Goal: Task Accomplishment & Management: Use online tool/utility

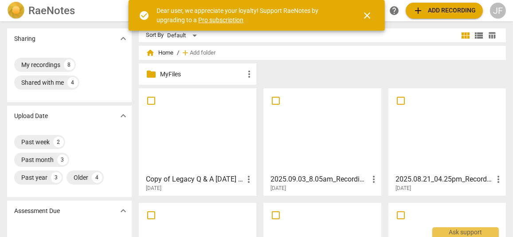
click at [332, 127] on div at bounding box center [322, 130] width 111 height 79
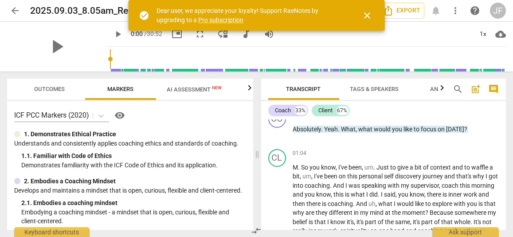
scroll to position [237, 0]
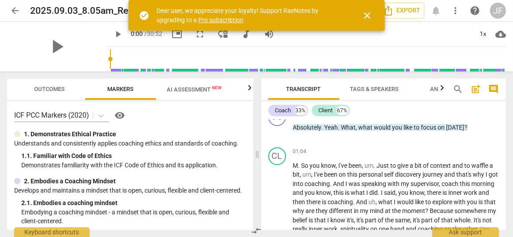
click at [364, 14] on span "close" at bounding box center [367, 15] width 11 height 11
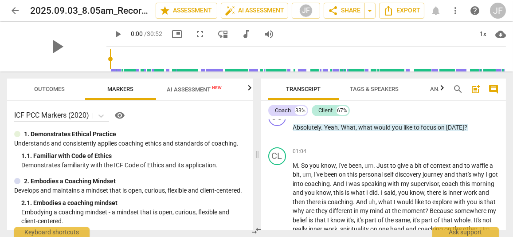
click at [21, 10] on span "arrow_back" at bounding box center [15, 10] width 16 height 11
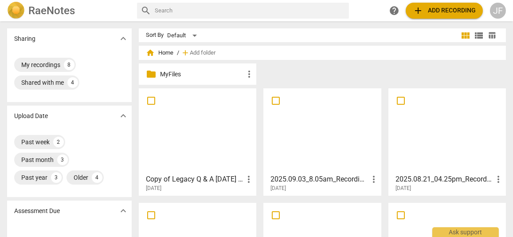
click at [440, 143] on div at bounding box center [447, 130] width 111 height 79
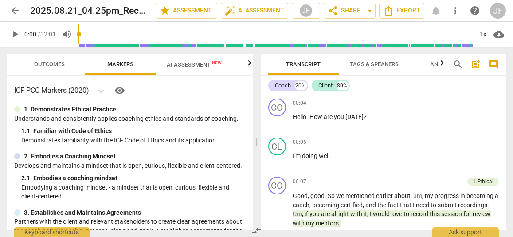
click at [17, 8] on span "arrow_back" at bounding box center [15, 10] width 11 height 11
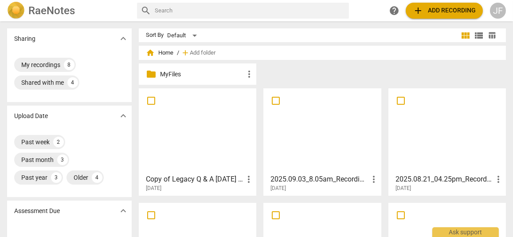
click at [275, 97] on input "checkbox" at bounding box center [276, 100] width 19 height 11
checkbox input "false"
click at [405, 102] on input "checkbox" at bounding box center [401, 100] width 19 height 11
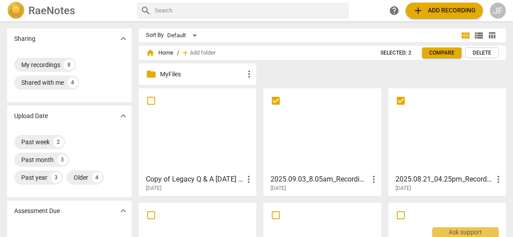
checkbox input "false"
click at [446, 50] on span "Compare" at bounding box center [441, 53] width 25 height 8
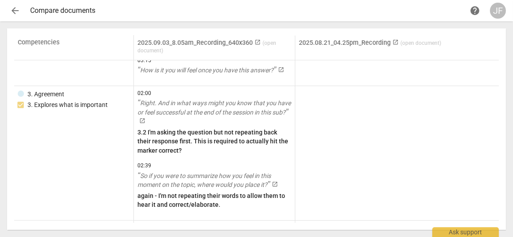
scroll to position [520, 0]
click at [16, 14] on span "arrow_back" at bounding box center [15, 10] width 11 height 11
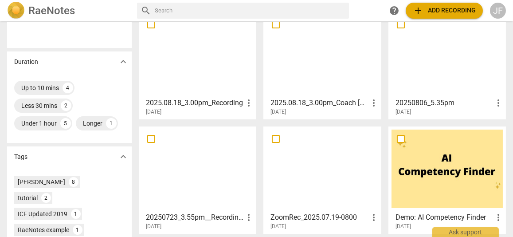
scroll to position [248, 0]
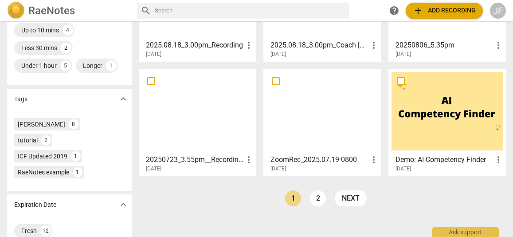
click at [304, 154] on h3 "ZoomRec_2025.07.19-0800" at bounding box center [320, 159] width 98 height 11
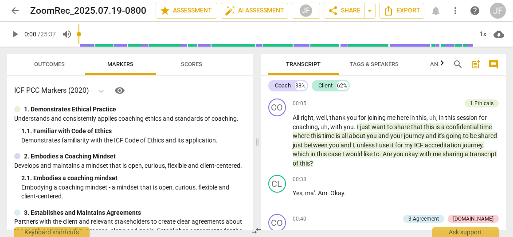
click at [186, 58] on button "Scores" at bounding box center [191, 64] width 71 height 21
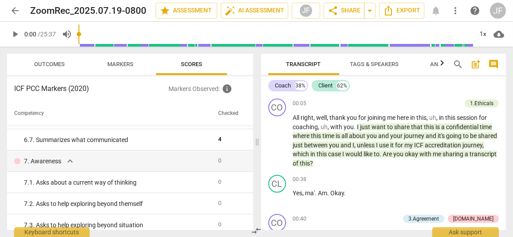
scroll to position [897, 0]
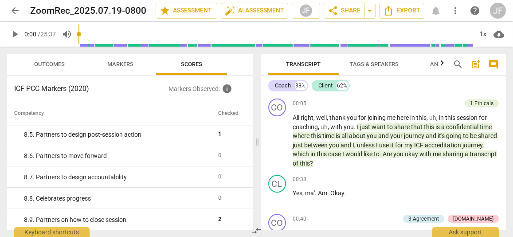
click at [51, 66] on span "Outcomes" at bounding box center [50, 64] width 31 height 7
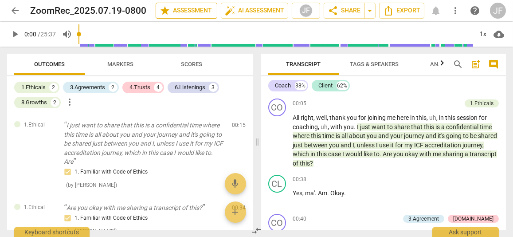
click at [179, 8] on span "star Assessment" at bounding box center [187, 10] width 54 height 11
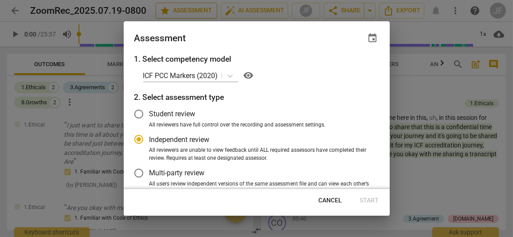
radio input "false"
click at [137, 110] on input "Student review" at bounding box center [138, 113] width 21 height 21
radio input "false"
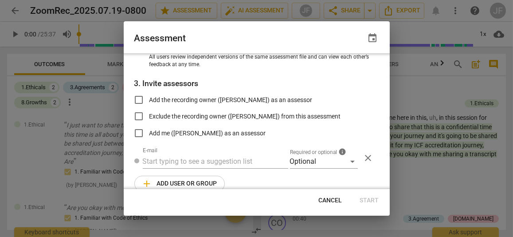
scroll to position [139, 0]
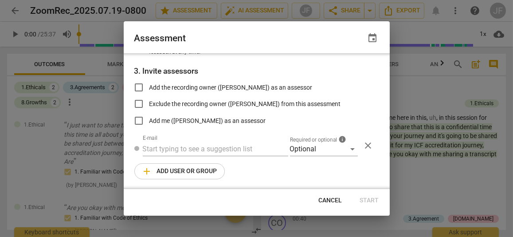
radio input "false"
click at [134, 120] on input "Add me ([PERSON_NAME]) as an assessor" at bounding box center [138, 120] width 21 height 21
checkbox input "true"
radio input "false"
click at [373, 200] on span "Start" at bounding box center [369, 200] width 19 height 9
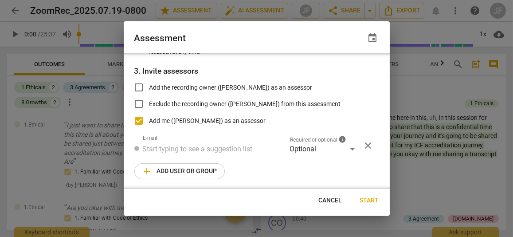
scroll to position [39, 0]
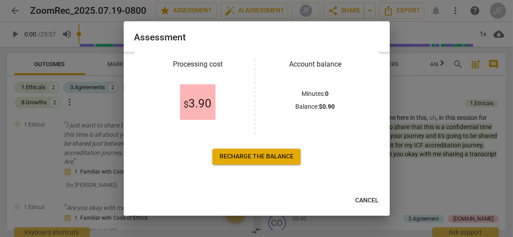
click at [368, 201] on span "Cancel" at bounding box center [368, 200] width 24 height 9
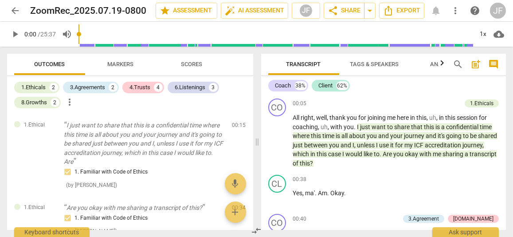
click at [121, 64] on span "Markers" at bounding box center [121, 64] width 26 height 7
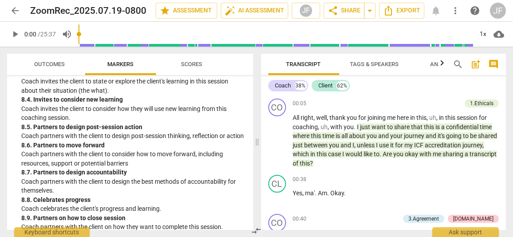
scroll to position [1169, 0]
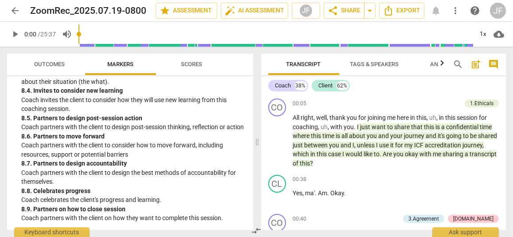
click at [189, 63] on span "Scores" at bounding box center [191, 64] width 21 height 7
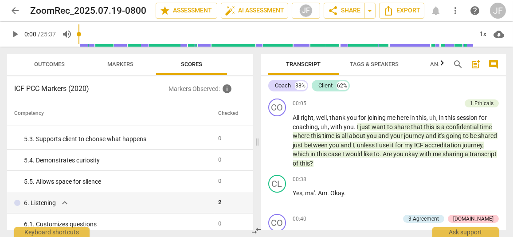
scroll to position [358, 0]
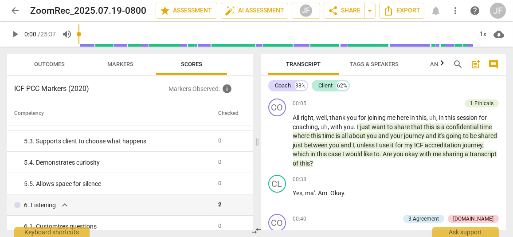
click at [12, 8] on span "arrow_back" at bounding box center [15, 10] width 11 height 11
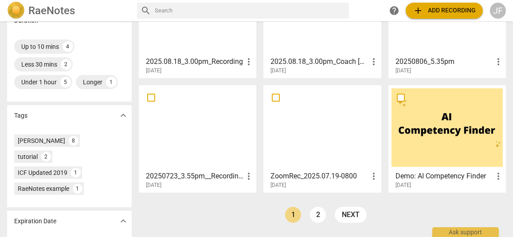
scroll to position [248, 0]
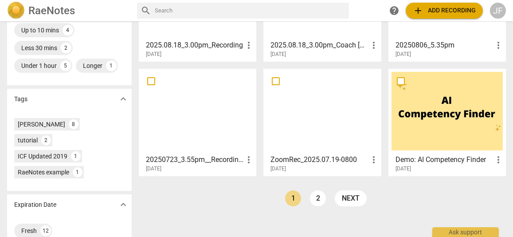
click at [187, 113] on div at bounding box center [197, 111] width 111 height 79
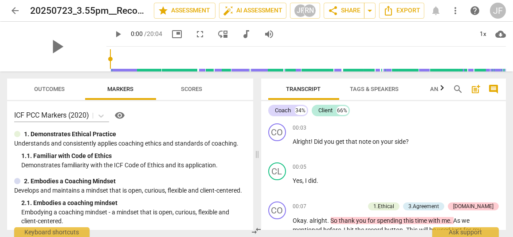
click at [45, 90] on span "Outcomes" at bounding box center [50, 89] width 31 height 7
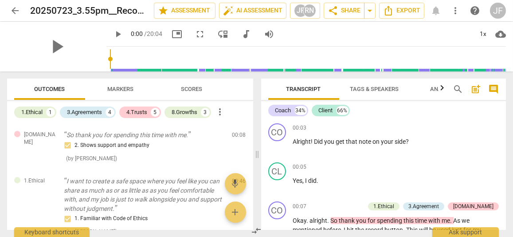
click at [189, 86] on span "Scores" at bounding box center [191, 89] width 21 height 7
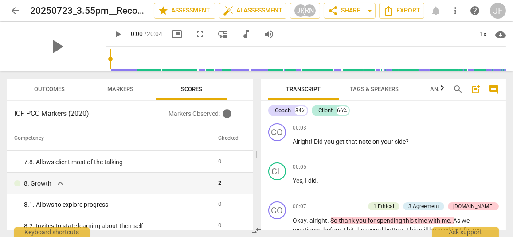
scroll to position [775, 0]
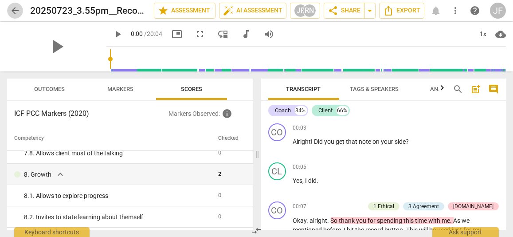
click at [10, 8] on span "arrow_back" at bounding box center [15, 10] width 11 height 11
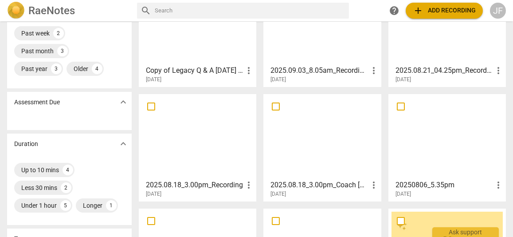
scroll to position [98, 0]
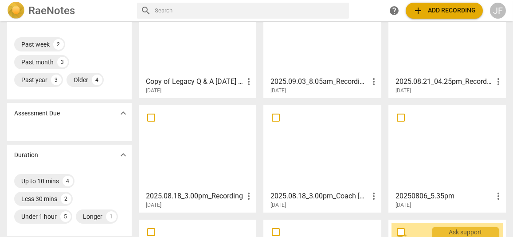
click at [427, 194] on h3 "20250806_5.35pm" at bounding box center [445, 196] width 98 height 11
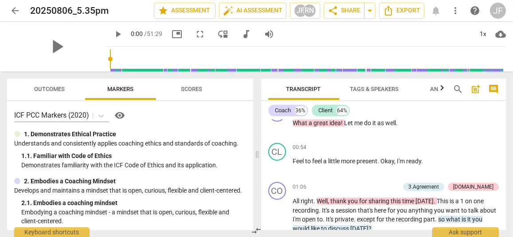
scroll to position [213, 0]
click at [193, 79] on button "Scores" at bounding box center [191, 89] width 71 height 21
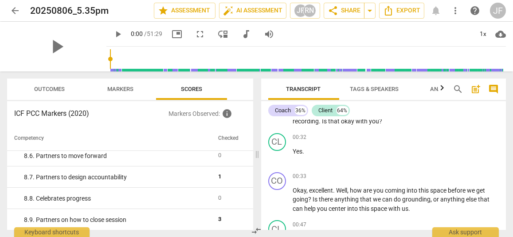
scroll to position [61, 0]
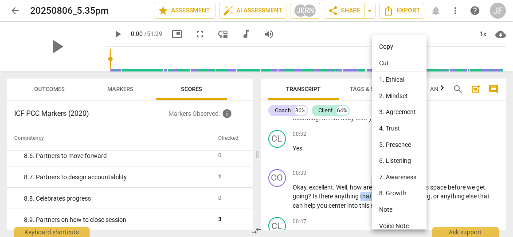
click at [456, 159] on div at bounding box center [256, 118] width 513 height 237
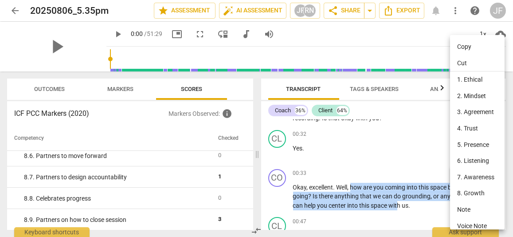
click at [473, 93] on li "2. Mindset" at bounding box center [479, 96] width 58 height 16
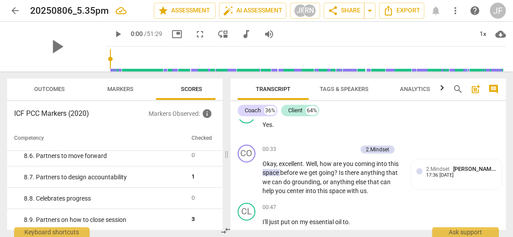
scroll to position [104, 0]
click at [437, 172] on div "2.Mindset Jenai Fitzpatrick" at bounding box center [461, 168] width 71 height 8
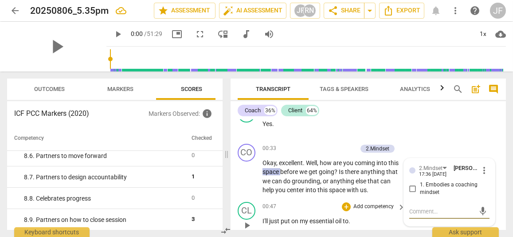
click at [394, 212] on div "+ Add competency keyboard_arrow_right" at bounding box center [373, 207] width 66 height 10
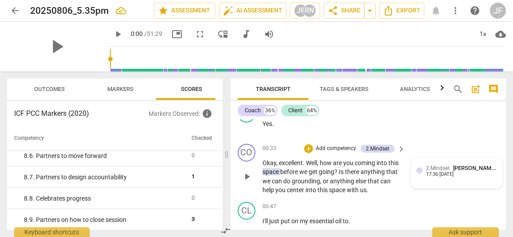
click at [445, 171] on span "2.Mindset" at bounding box center [438, 168] width 24 height 6
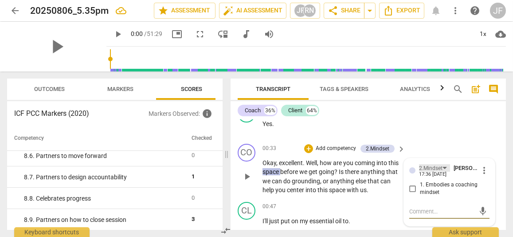
click at [445, 172] on div "2.Mindset" at bounding box center [434, 168] width 31 height 8
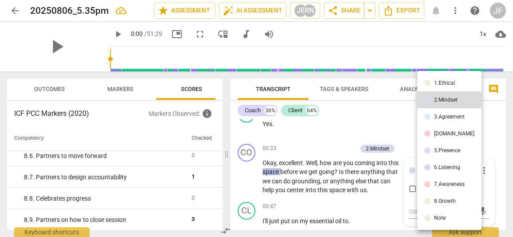
click at [455, 132] on li "4.Trust" at bounding box center [450, 133] width 64 height 17
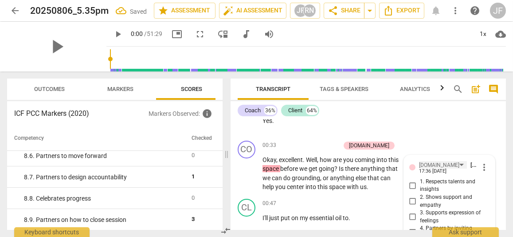
scroll to position [99, 0]
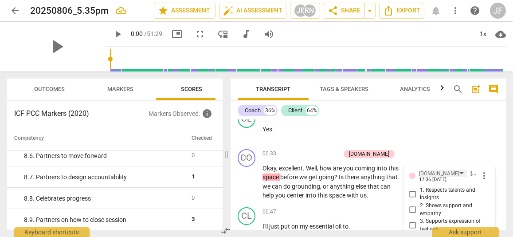
click at [431, 178] on div "4.Trust" at bounding box center [439, 173] width 40 height 8
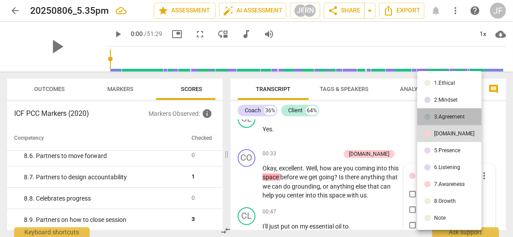
click at [453, 114] on div "3.Agreement" at bounding box center [449, 116] width 31 height 5
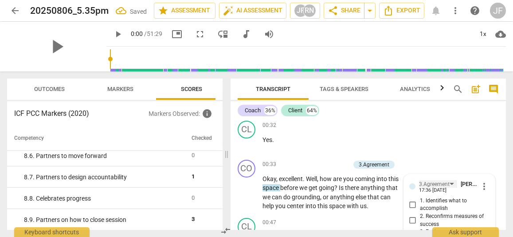
scroll to position [77, 0]
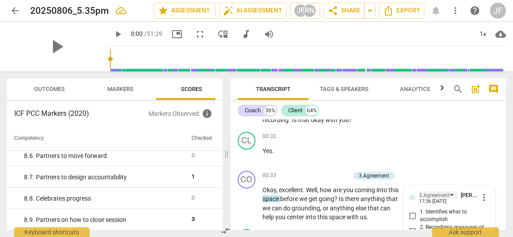
click at [437, 200] on div "3.Agreement" at bounding box center [434, 195] width 31 height 8
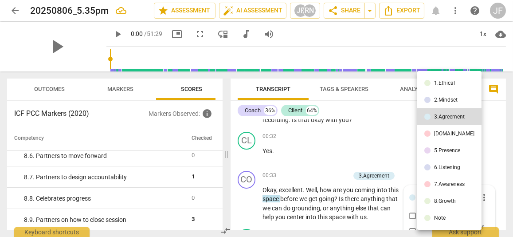
click at [449, 148] on div "5.Presence" at bounding box center [447, 150] width 26 height 5
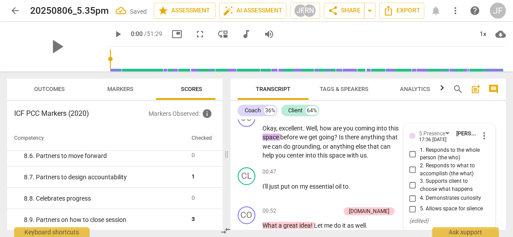
scroll to position [141, 0]
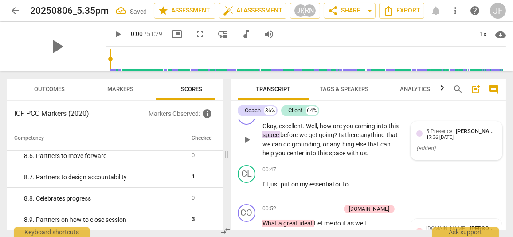
click at [446, 134] on span "5.Presence" at bounding box center [439, 131] width 26 height 6
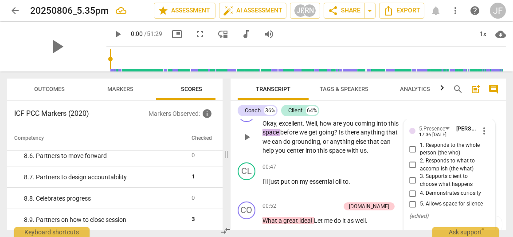
scroll to position [143, 0]
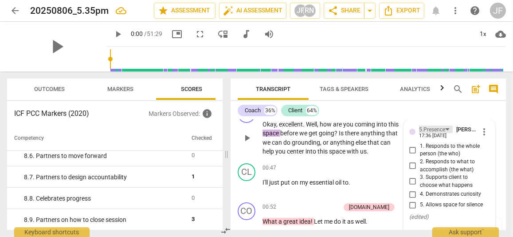
click at [440, 134] on div "5.Presence" at bounding box center [432, 130] width 26 height 8
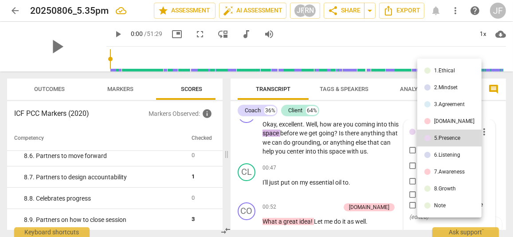
click at [449, 154] on div "6.Listening" at bounding box center [447, 154] width 26 height 5
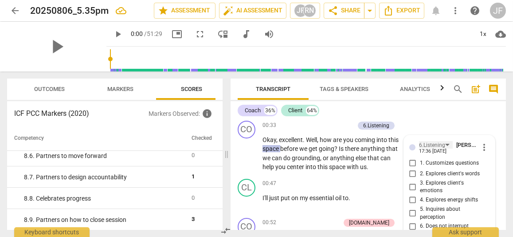
scroll to position [119, 0]
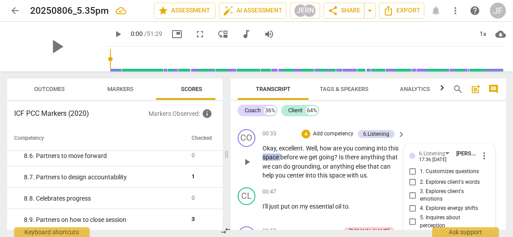
click at [483, 159] on span "more_vert" at bounding box center [484, 155] width 11 height 11
click at [494, 178] on li "Delete" at bounding box center [490, 181] width 31 height 17
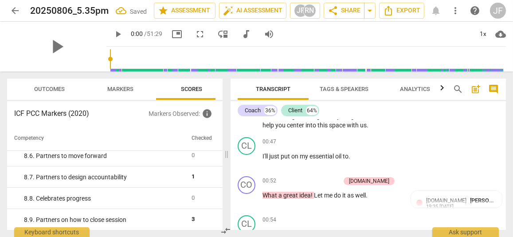
scroll to position [170, 0]
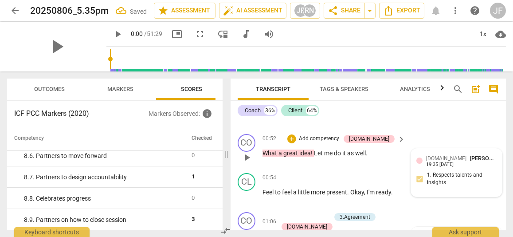
click at [453, 162] on div "4.Trust Jenai Fitzpatrick" at bounding box center [461, 158] width 71 height 8
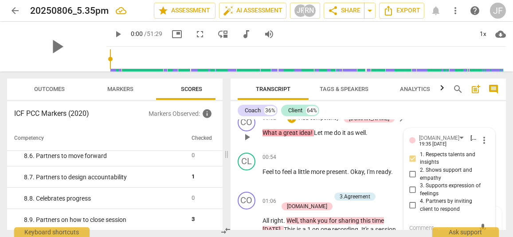
scroll to position [227, 0]
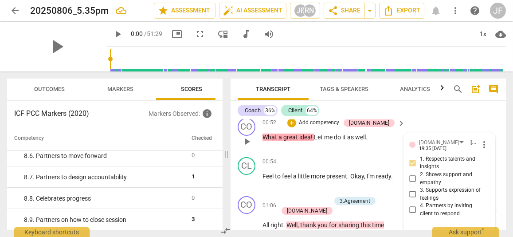
click at [480, 150] on span "more_vert" at bounding box center [484, 144] width 11 height 11
click at [492, 166] on li "Delete" at bounding box center [490, 170] width 31 height 17
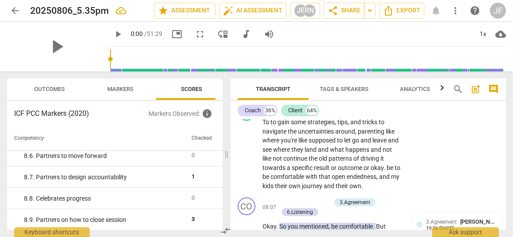
scroll to position [1378, 0]
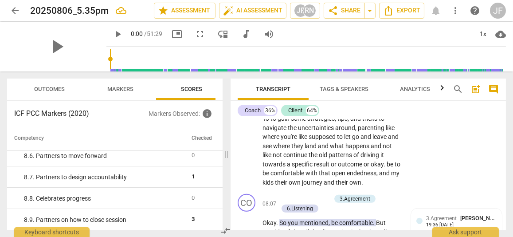
click at [19, 7] on span "arrow_back" at bounding box center [15, 10] width 11 height 11
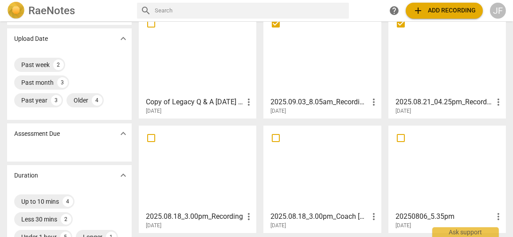
scroll to position [78, 0]
click at [330, 173] on div at bounding box center [322, 167] width 111 height 79
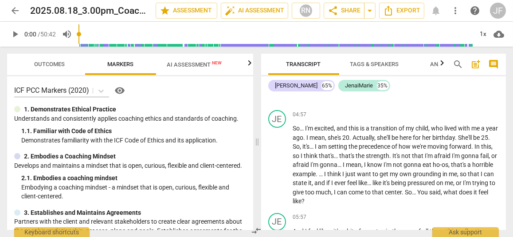
scroll to position [920, 0]
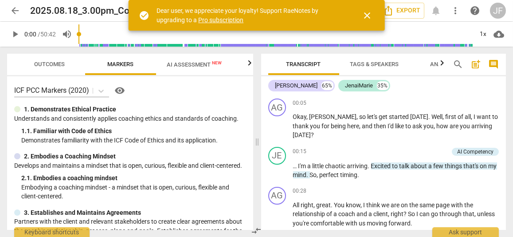
click at [12, 3] on button "arrow_back" at bounding box center [15, 11] width 16 height 16
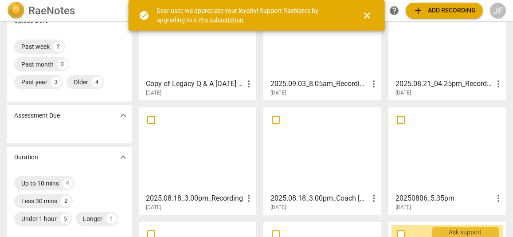
scroll to position [97, 0]
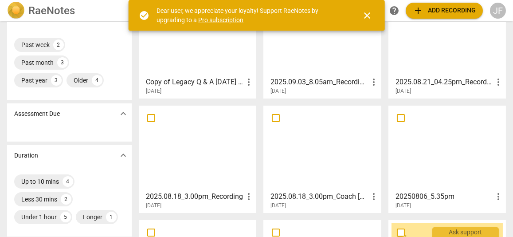
click at [197, 154] on div at bounding box center [197, 148] width 111 height 79
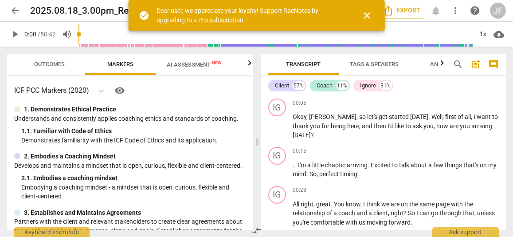
click at [365, 14] on span "close" at bounding box center [367, 15] width 11 height 11
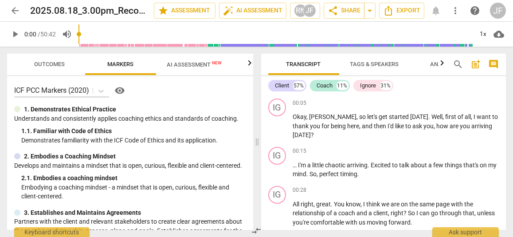
click at [190, 64] on span "AI Assessment New" at bounding box center [194, 64] width 55 height 7
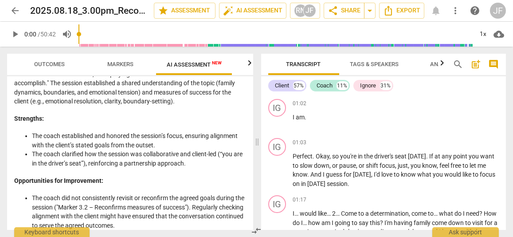
scroll to position [232, 0]
click at [181, 7] on span "star Assessment" at bounding box center [185, 10] width 54 height 11
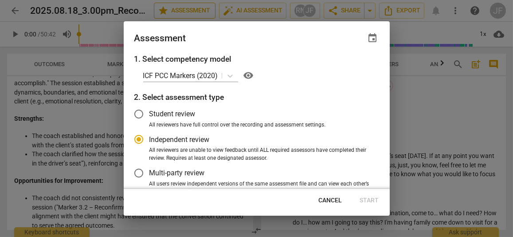
radio input "false"
click at [277, 115] on label "Student review" at bounding box center [250, 113] width 244 height 21
click at [150, 115] on input "Student review" at bounding box center [138, 113] width 21 height 21
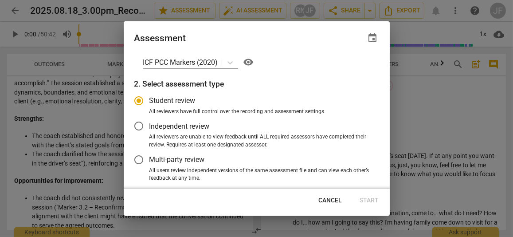
scroll to position [0, 0]
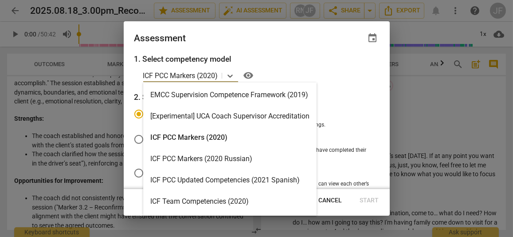
click at [195, 134] on div "ICF PCC Markers (2020)" at bounding box center [229, 137] width 173 height 21
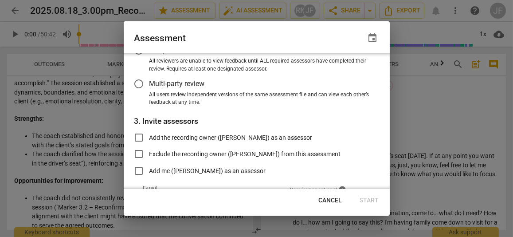
radio input "false"
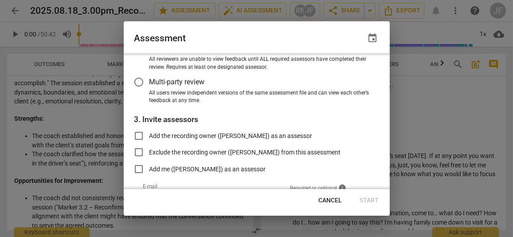
click at [139, 167] on input "Add me ([PERSON_NAME]) as an assessor" at bounding box center [138, 168] width 21 height 21
checkbox input "true"
radio input "false"
click at [370, 205] on button "Start" at bounding box center [369, 201] width 33 height 16
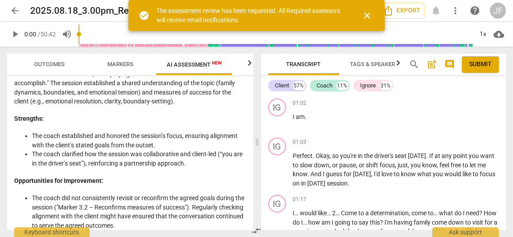
click at [369, 9] on button "close" at bounding box center [367, 15] width 21 height 21
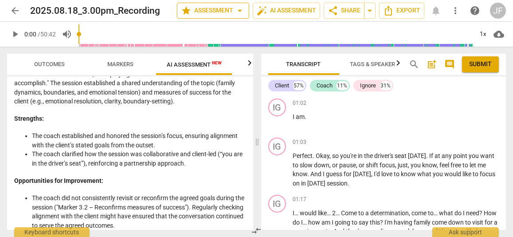
click at [209, 4] on button "star Assessment arrow_drop_down" at bounding box center [213, 11] width 72 height 16
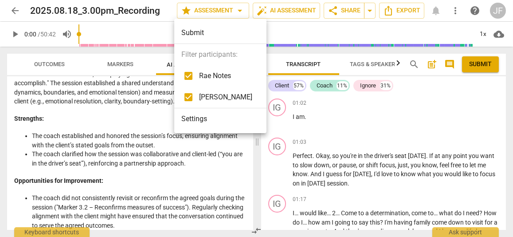
click at [197, 25] on div "Submit" at bounding box center [220, 32] width 92 height 21
click at [201, 118] on li "Settings" at bounding box center [220, 118] width 92 height 21
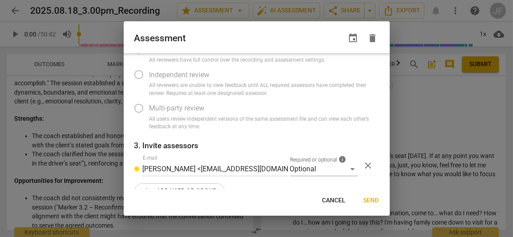
scroll to position [85, 0]
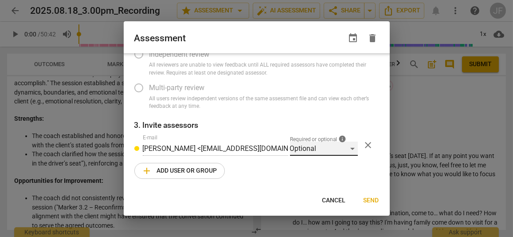
click at [347, 146] on div "Optional" at bounding box center [324, 149] width 68 height 14
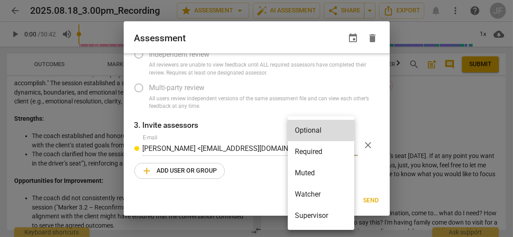
click at [369, 147] on div at bounding box center [256, 118] width 513 height 237
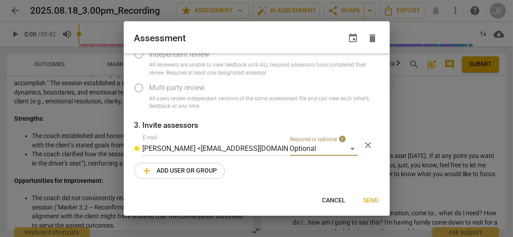
click at [335, 199] on span "Cancel" at bounding box center [335, 200] width 24 height 9
radio input "false"
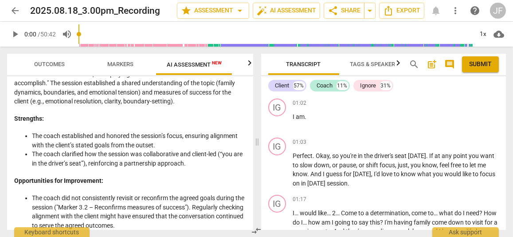
click at [225, 9] on span "star Assessment arrow_drop_down" at bounding box center [213, 10] width 64 height 11
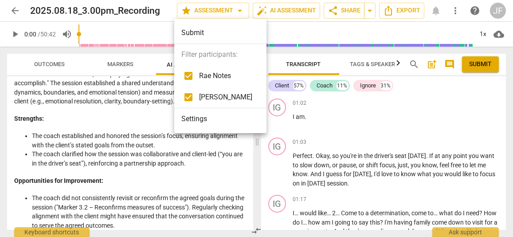
click at [143, 9] on div at bounding box center [256, 118] width 513 height 237
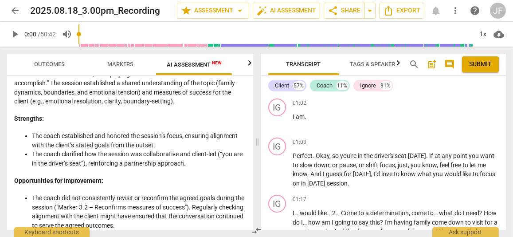
click at [275, 4] on button "auto_fix_high AI Assessment" at bounding box center [286, 11] width 67 height 16
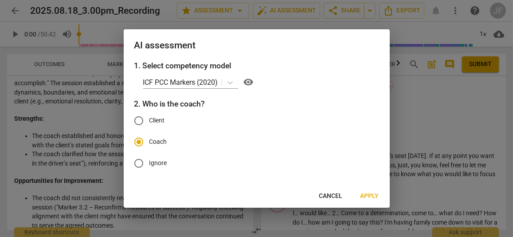
click at [375, 204] on div "AI assessment 1. Select competency model ICF PCC Markers (2020) visibility 2. W…" at bounding box center [257, 118] width 266 height 178
click at [371, 194] on span "Apply" at bounding box center [370, 196] width 19 height 9
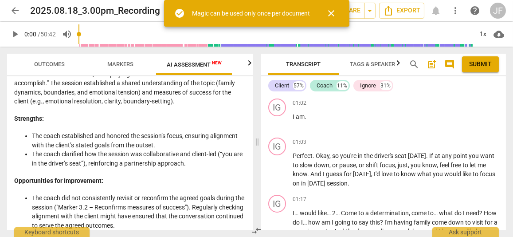
click at [327, 8] on span "close" at bounding box center [332, 13] width 11 height 11
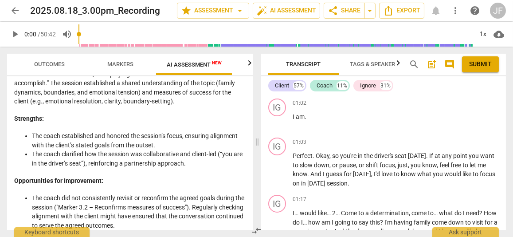
click at [215, 10] on span "star Assessment arrow_drop_down" at bounding box center [213, 10] width 64 height 11
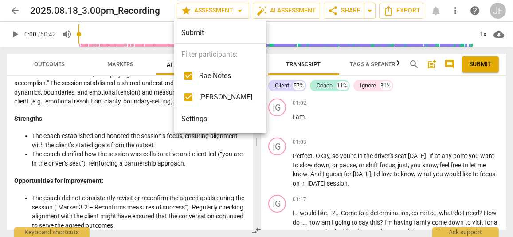
click at [197, 119] on li "Settings" at bounding box center [220, 118] width 92 height 21
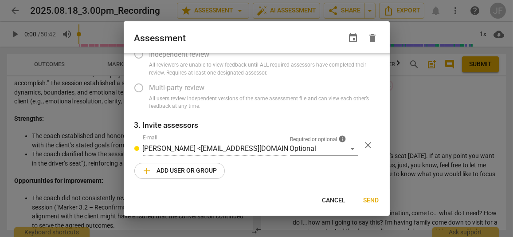
click at [338, 201] on span "Cancel" at bounding box center [335, 200] width 24 height 9
radio input "false"
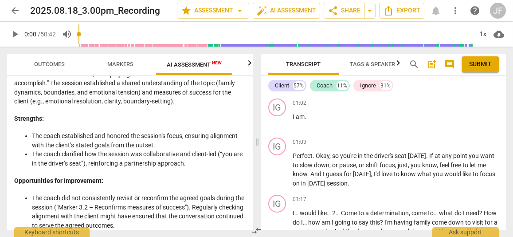
click at [215, 8] on span "star Assessment arrow_drop_down" at bounding box center [213, 10] width 64 height 11
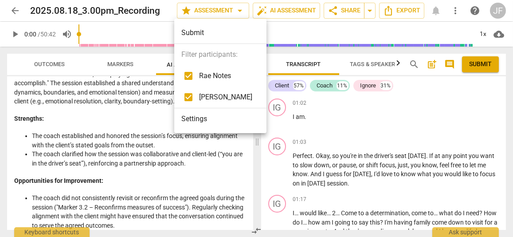
click at [244, 2] on div at bounding box center [256, 118] width 513 height 237
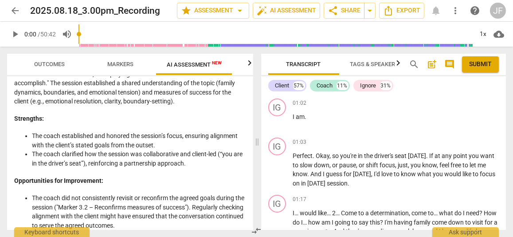
click at [240, 8] on span "arrow_drop_down" at bounding box center [240, 10] width 11 height 11
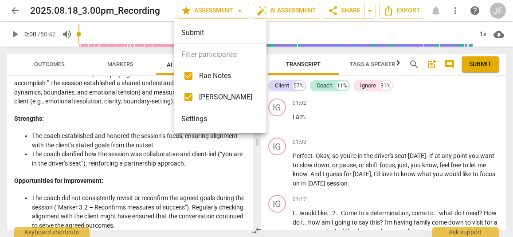
click at [208, 116] on li "Settings" at bounding box center [220, 118] width 92 height 21
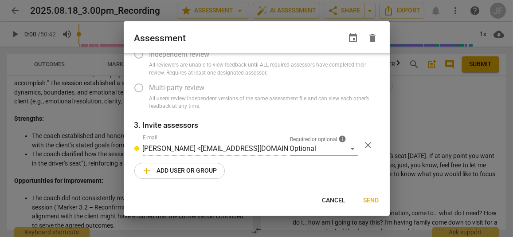
click at [365, 143] on span "close" at bounding box center [368, 145] width 11 height 11
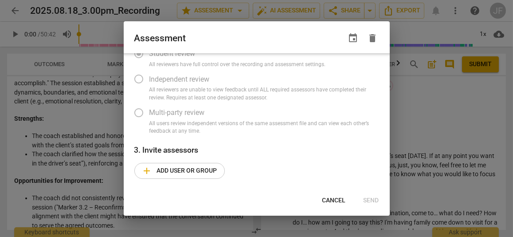
scroll to position [3, 0]
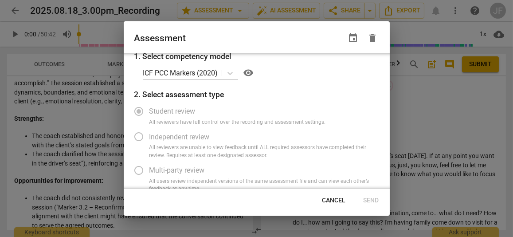
radio input "false"
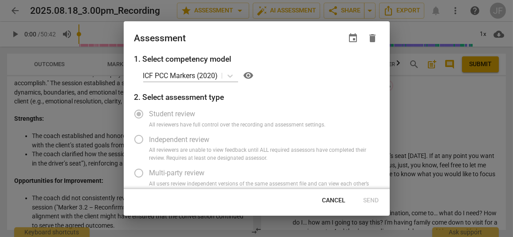
click at [374, 33] on span "delete" at bounding box center [373, 38] width 11 height 11
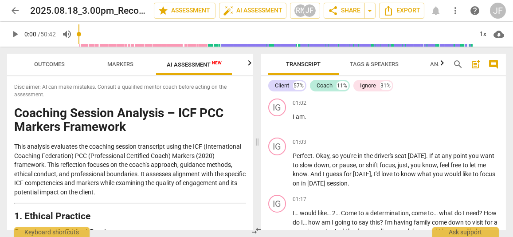
click at [375, 56] on button "Tags & Speakers" at bounding box center [374, 64] width 71 height 21
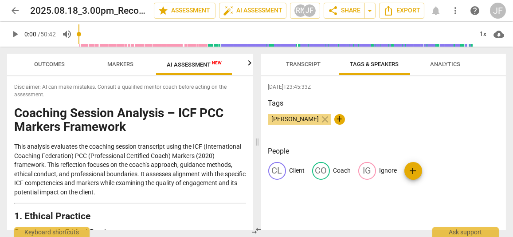
click at [451, 58] on button "Analytics" at bounding box center [445, 64] width 71 height 21
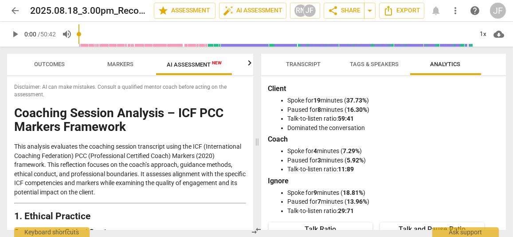
click at [341, 4] on button "share Share" at bounding box center [344, 11] width 41 height 16
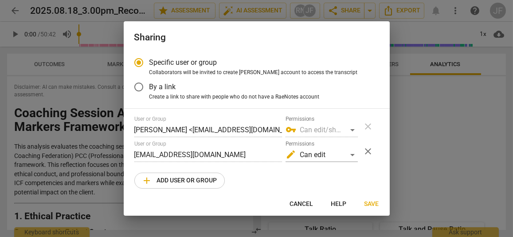
scroll to position [6, 0]
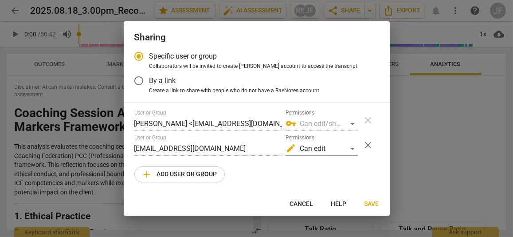
click at [307, 203] on span "Cancel" at bounding box center [302, 204] width 24 height 9
radio input "false"
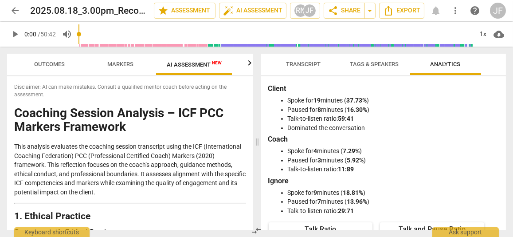
click at [311, 4] on div "JF" at bounding box center [309, 10] width 13 height 13
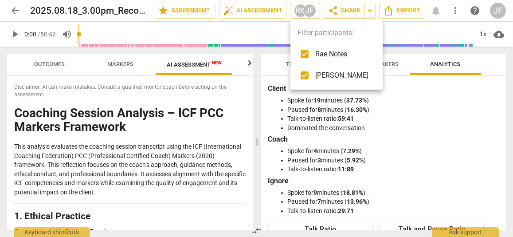
click at [190, 2] on div at bounding box center [256, 118] width 513 height 237
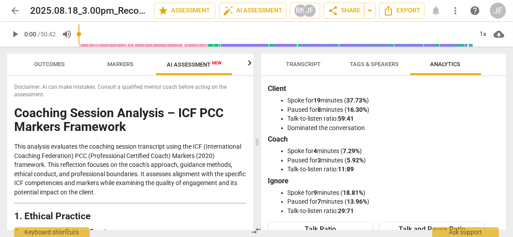
click at [182, 8] on span "star Assessment" at bounding box center [185, 10] width 54 height 11
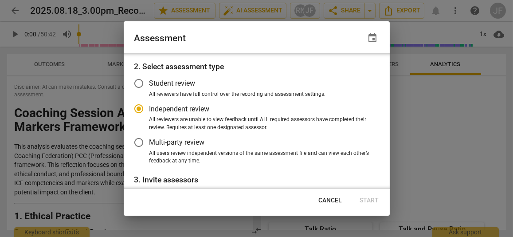
radio input "false"
click at [136, 78] on input "Student review" at bounding box center [138, 83] width 21 height 21
radio input "false"
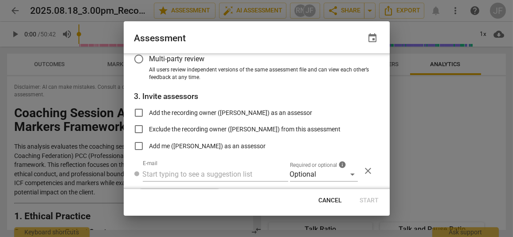
scroll to position [139, 0]
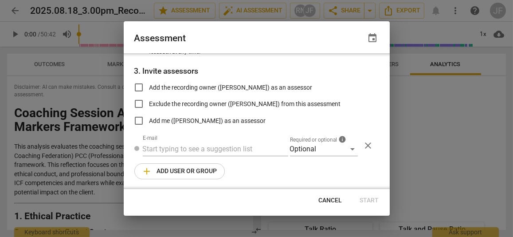
radio input "false"
click at [139, 83] on input "Add the recording owner ([PERSON_NAME]) as an assessor" at bounding box center [138, 87] width 21 height 21
checkbox input "true"
click at [373, 201] on span "Start" at bounding box center [369, 200] width 19 height 9
radio input "false"
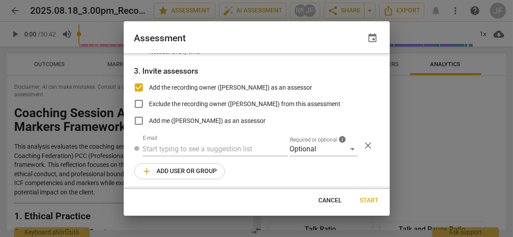
type input "[PERSON_NAME] <[EMAIL_ADDRESS][DOMAIN_NAME]>"
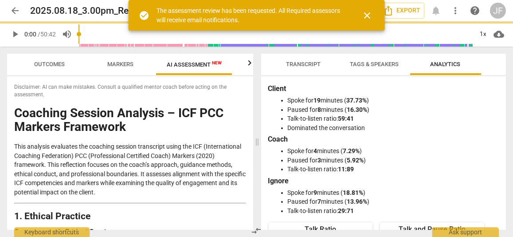
radio input "false"
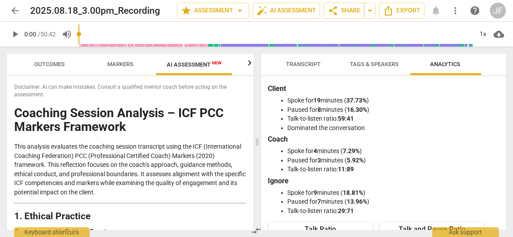
click at [232, 10] on span "star Assessment arrow_drop_down" at bounding box center [213, 10] width 64 height 11
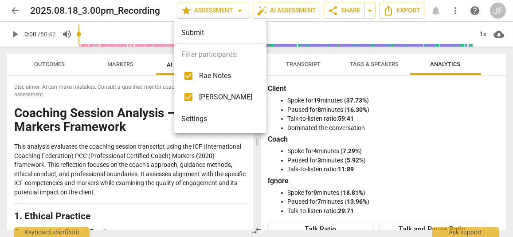
click at [11, 3] on div at bounding box center [256, 118] width 513 height 237
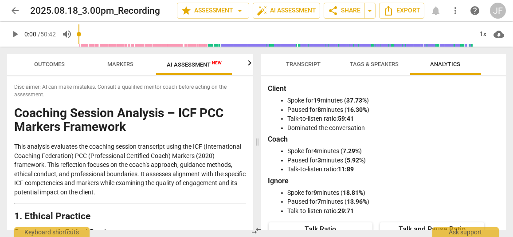
click at [12, 6] on span "arrow_back" at bounding box center [15, 10] width 11 height 11
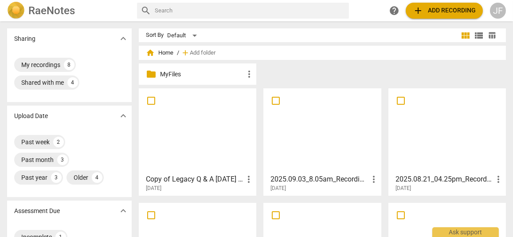
click at [439, 7] on span "add Add recording" at bounding box center [444, 10] width 63 height 11
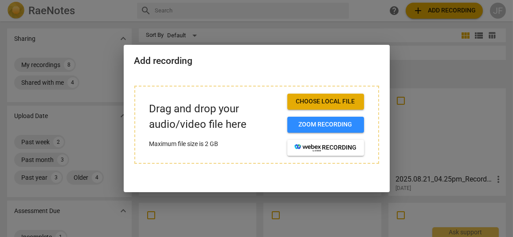
click at [315, 99] on span "Choose local file" at bounding box center [326, 101] width 63 height 9
click at [173, 28] on div at bounding box center [256, 118] width 513 height 237
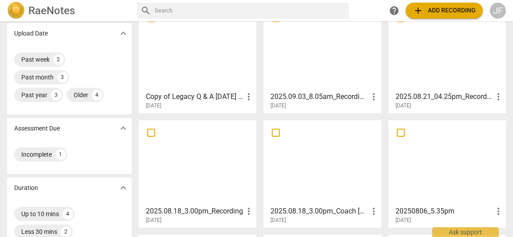
scroll to position [83, 0]
click at [33, 151] on div "Incomplete" at bounding box center [36, 154] width 31 height 9
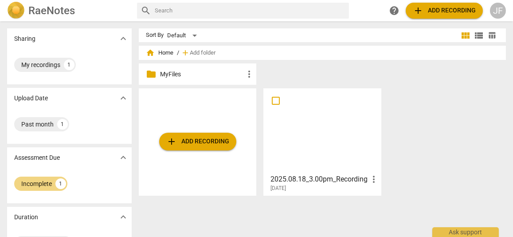
click at [326, 146] on div at bounding box center [322, 130] width 111 height 79
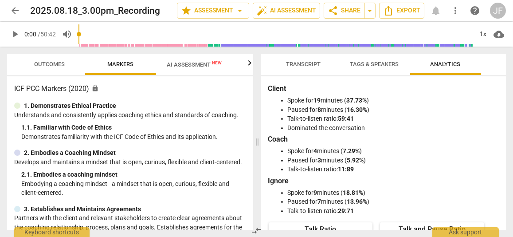
type input "608"
click at [311, 63] on span "Transcript" at bounding box center [304, 64] width 35 height 7
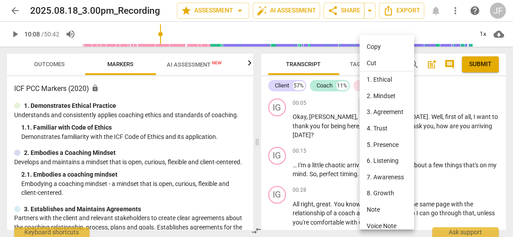
click at [442, 123] on div at bounding box center [256, 118] width 513 height 237
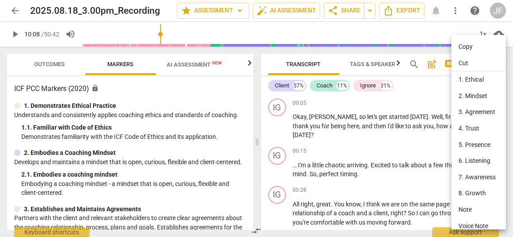
click at [363, 163] on div at bounding box center [256, 118] width 513 height 237
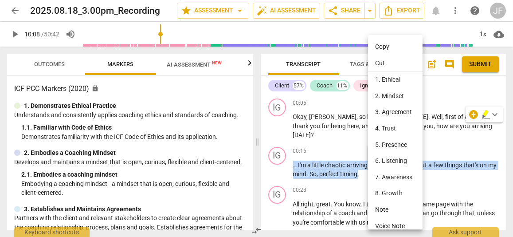
click at [389, 59] on li "Cut" at bounding box center [397, 63] width 58 height 17
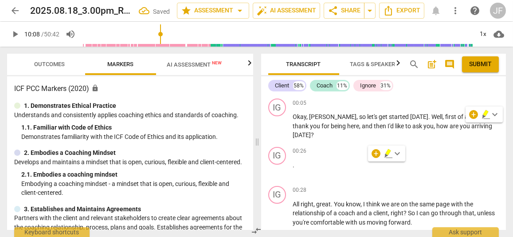
click at [316, 161] on p "." at bounding box center [396, 165] width 206 height 9
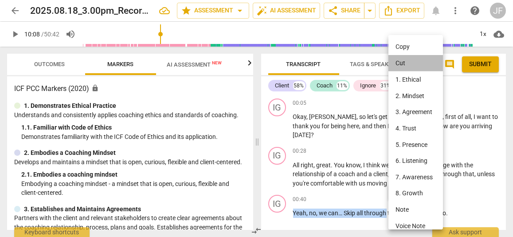
click at [405, 58] on li "Cut" at bounding box center [418, 63] width 58 height 17
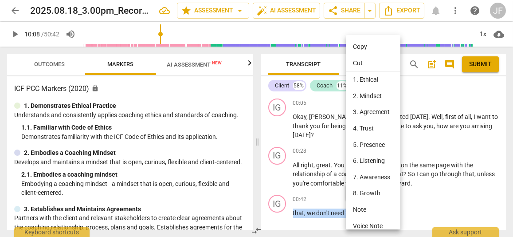
click at [364, 58] on li "Cut" at bounding box center [375, 63] width 58 height 17
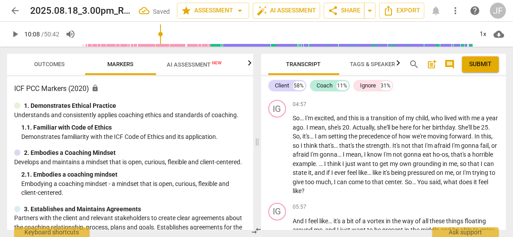
scroll to position [843, 0]
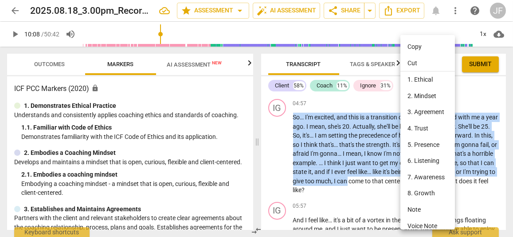
click at [422, 58] on li "Cut" at bounding box center [430, 63] width 58 height 17
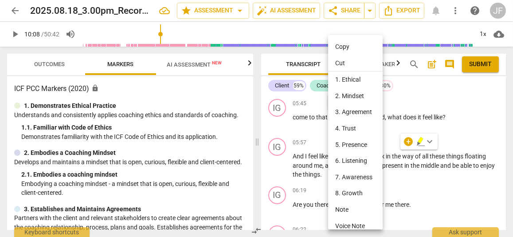
click at [343, 61] on li "Cut" at bounding box center [357, 63] width 58 height 17
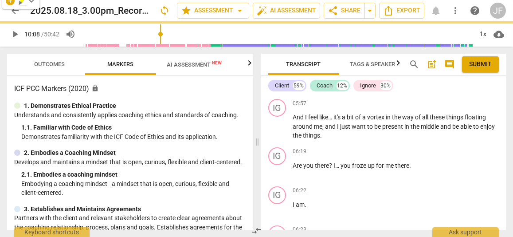
scroll to position [804, 0]
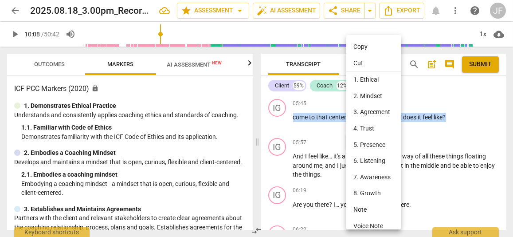
click at [367, 60] on li "Cut" at bounding box center [376, 63] width 58 height 17
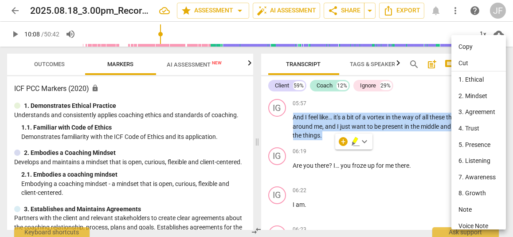
click at [469, 64] on li "Cut" at bounding box center [481, 63] width 58 height 17
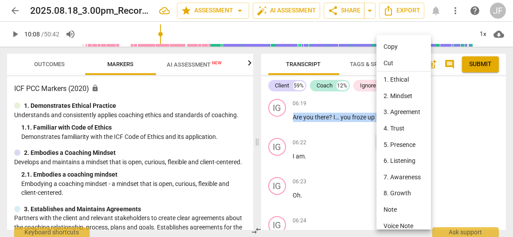
click at [397, 60] on li "Cut" at bounding box center [406, 63] width 58 height 17
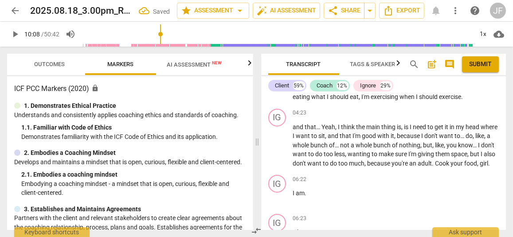
scroll to position [724, 0]
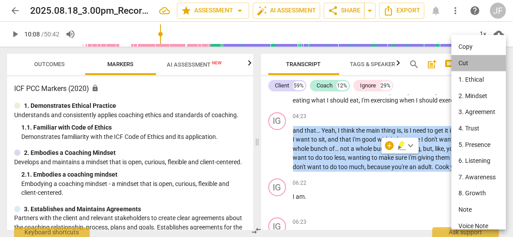
click at [473, 59] on li "Cut" at bounding box center [481, 63] width 58 height 17
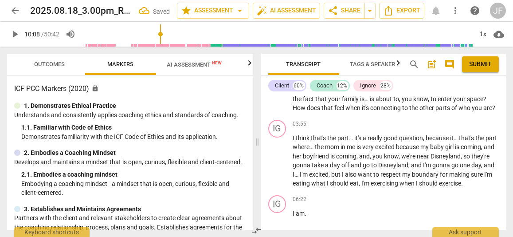
scroll to position [641, 0]
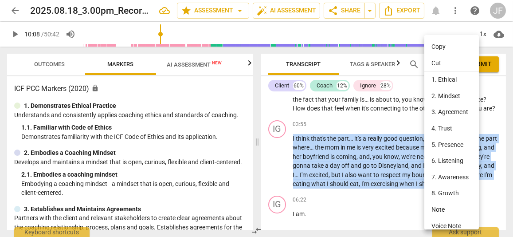
click at [445, 61] on li "Cut" at bounding box center [454, 63] width 58 height 17
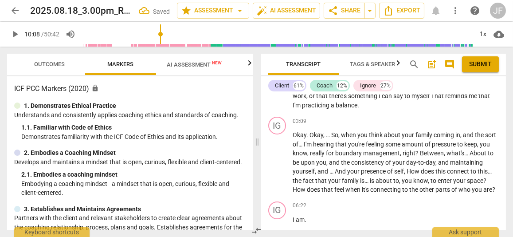
scroll to position [559, 0]
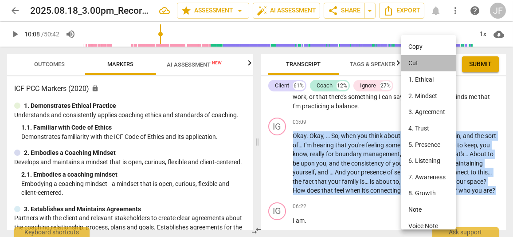
click at [419, 60] on li "Cut" at bounding box center [431, 63] width 58 height 17
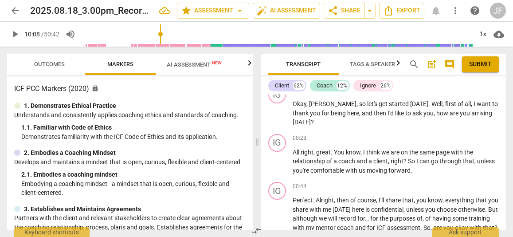
scroll to position [0, 0]
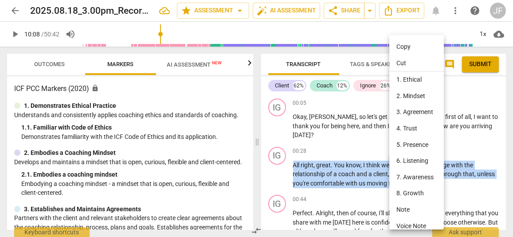
click at [406, 60] on li "Cut" at bounding box center [419, 63] width 58 height 17
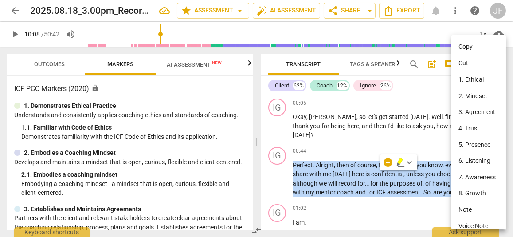
click at [465, 62] on li "Cut" at bounding box center [481, 63] width 58 height 17
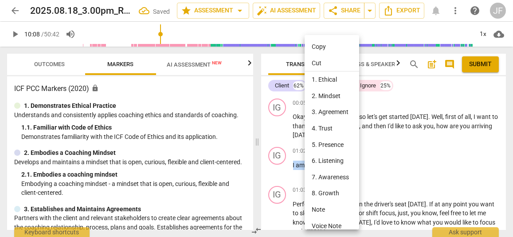
click at [333, 61] on li "Cut" at bounding box center [334, 63] width 58 height 17
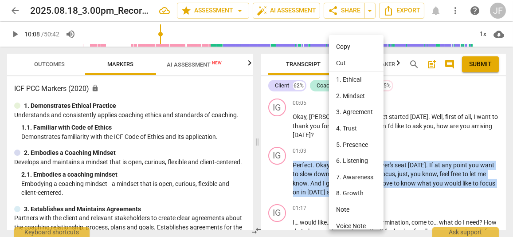
click at [354, 59] on li "Cut" at bounding box center [358, 63] width 58 height 17
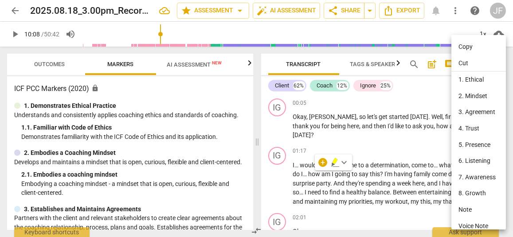
click at [311, 175] on div at bounding box center [256, 118] width 513 height 237
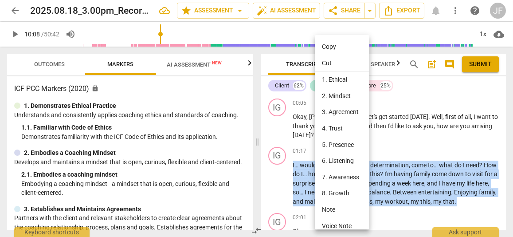
click at [335, 64] on li "Cut" at bounding box center [344, 63] width 58 height 17
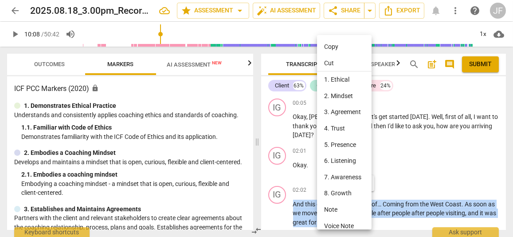
click at [342, 62] on li "Cut" at bounding box center [346, 63] width 58 height 17
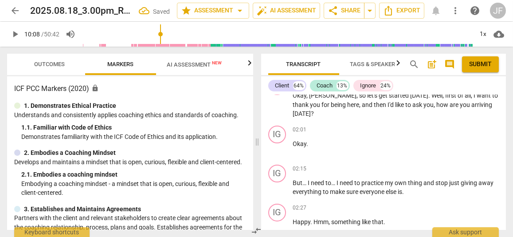
scroll to position [18, 0]
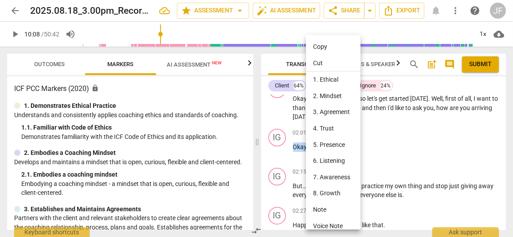
click at [338, 59] on li "Cut" at bounding box center [335, 63] width 58 height 17
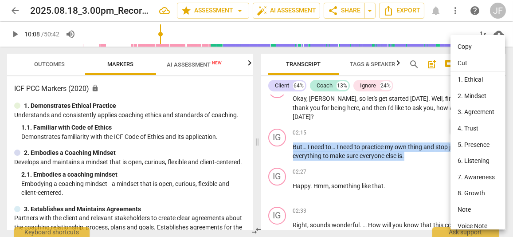
click at [470, 56] on li "Cut" at bounding box center [480, 63] width 58 height 17
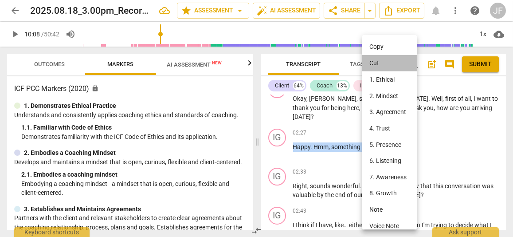
click at [379, 58] on li "Cut" at bounding box center [391, 63] width 58 height 17
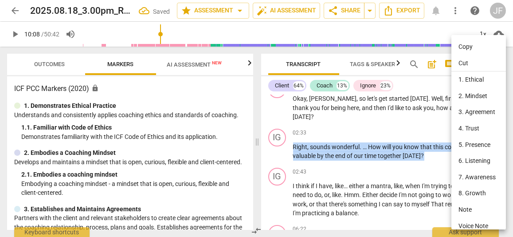
click at [471, 61] on li "Cut" at bounding box center [481, 63] width 58 height 17
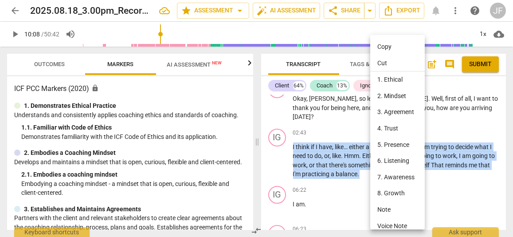
click at [385, 63] on li "Cut" at bounding box center [399, 63] width 58 height 17
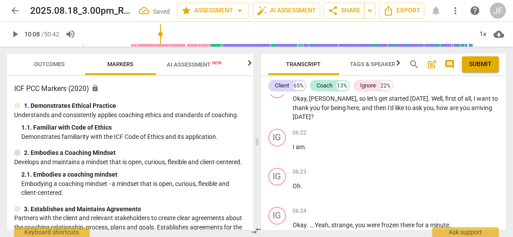
click at [297, 182] on span "Oh" at bounding box center [297, 185] width 8 height 7
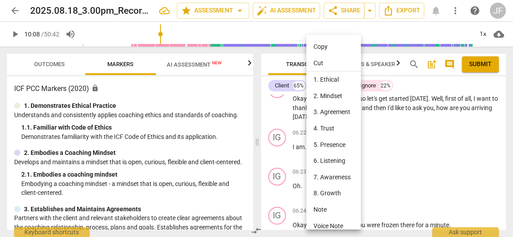
click at [405, 215] on div at bounding box center [256, 118] width 513 height 237
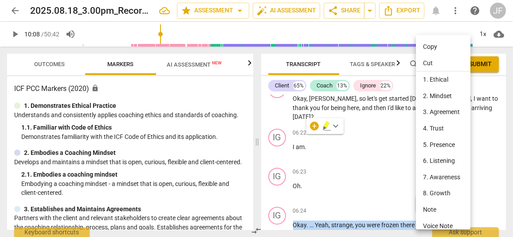
click at [439, 64] on li "Cut" at bounding box center [445, 63] width 58 height 17
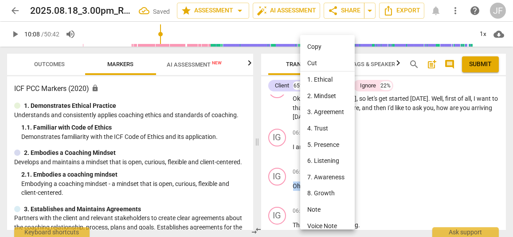
click at [320, 64] on li "Cut" at bounding box center [329, 63] width 58 height 17
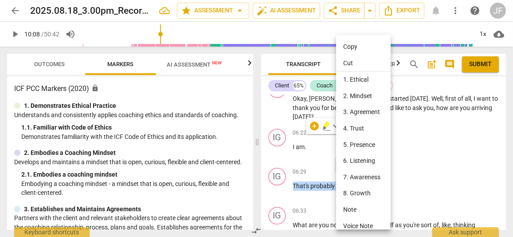
click at [352, 59] on li "Cut" at bounding box center [365, 63] width 58 height 17
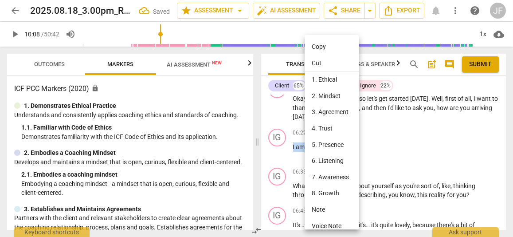
click at [331, 63] on li "Cut" at bounding box center [334, 63] width 58 height 17
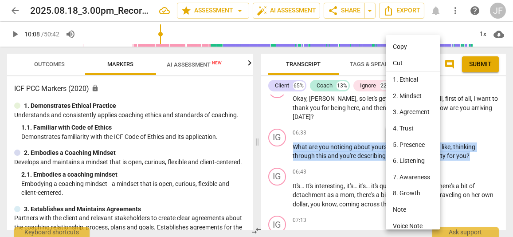
click at [409, 62] on li "Cut" at bounding box center [415, 63] width 58 height 17
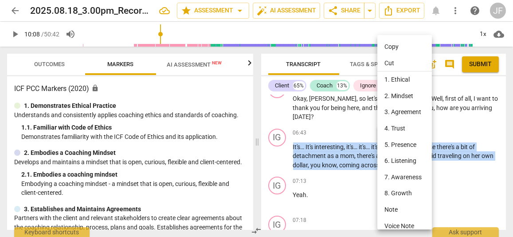
click at [399, 57] on li "Cut" at bounding box center [407, 63] width 58 height 17
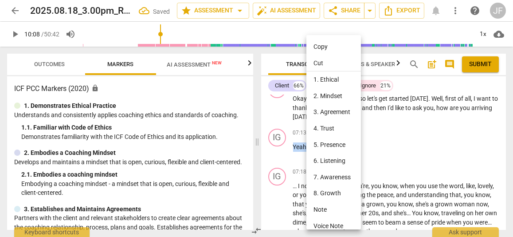
click at [334, 57] on li "Cut" at bounding box center [336, 63] width 58 height 17
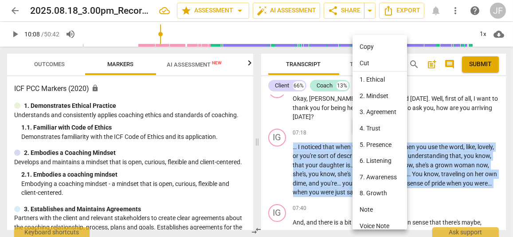
click at [376, 63] on li "Cut" at bounding box center [382, 63] width 58 height 17
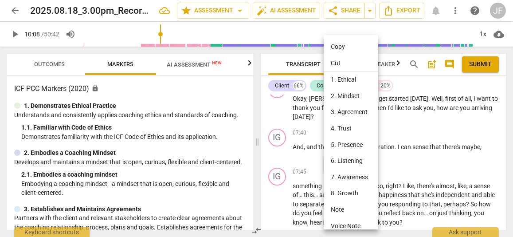
click at [418, 185] on div at bounding box center [256, 118] width 513 height 237
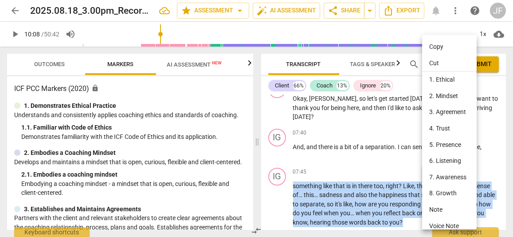
click at [439, 64] on li "Cut" at bounding box center [451, 63] width 58 height 17
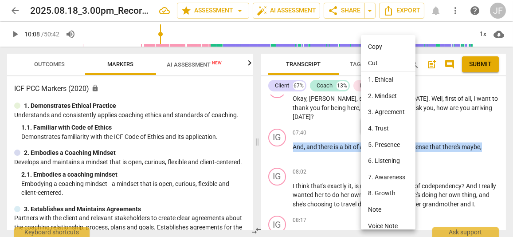
click at [371, 64] on li "Cut" at bounding box center [390, 63] width 58 height 17
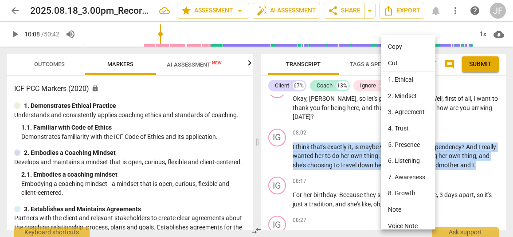
click at [402, 62] on li "Cut" at bounding box center [410, 63] width 58 height 17
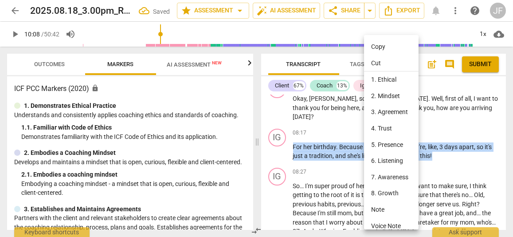
click at [389, 56] on li "Cut" at bounding box center [393, 63] width 58 height 17
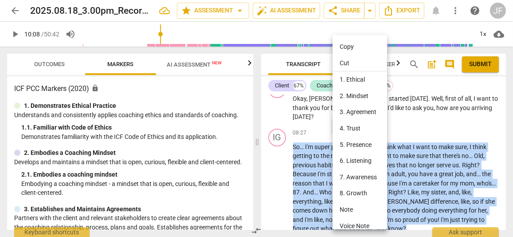
click at [358, 58] on li "Cut" at bounding box center [362, 63] width 58 height 17
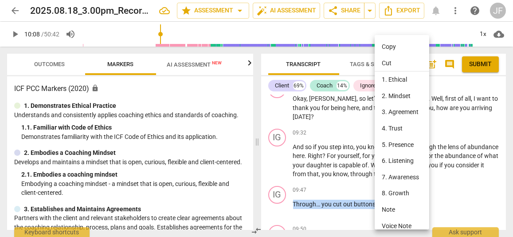
click at [398, 60] on li "Cut" at bounding box center [404, 63] width 58 height 17
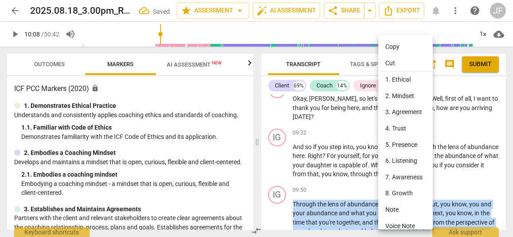
scroll to position [23, 0]
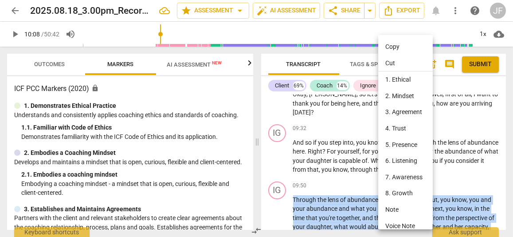
click at [399, 62] on li "Cut" at bounding box center [407, 63] width 58 height 17
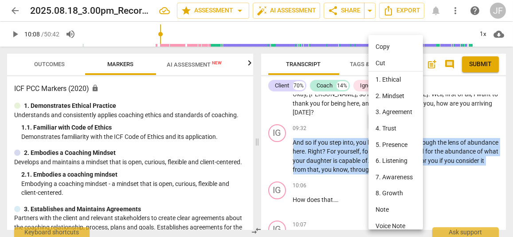
click at [392, 58] on li "Cut" at bounding box center [398, 63] width 58 height 17
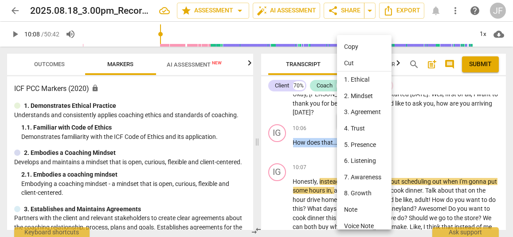
click at [372, 62] on li "Cut" at bounding box center [366, 63] width 58 height 17
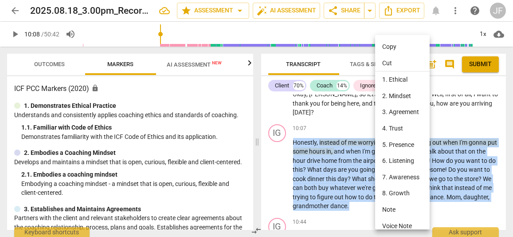
click at [405, 60] on li "Cut" at bounding box center [404, 63] width 58 height 17
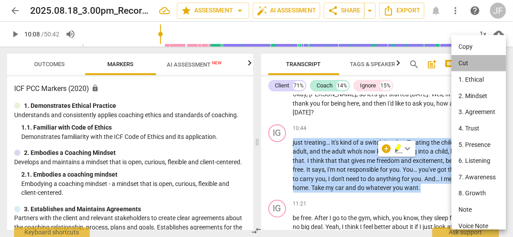
click at [477, 58] on li "Cut" at bounding box center [481, 63] width 58 height 17
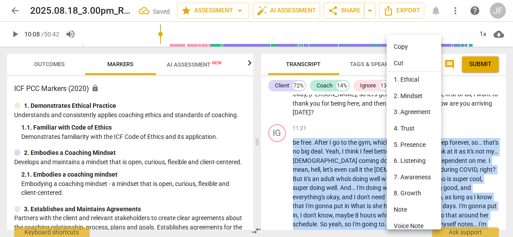
scroll to position [56, 0]
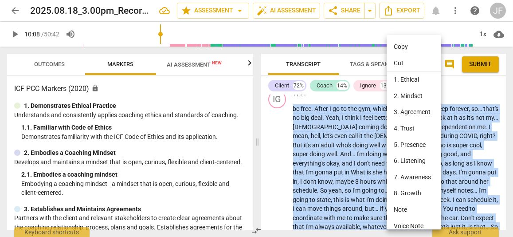
click at [417, 63] on li "Cut" at bounding box center [416, 63] width 58 height 17
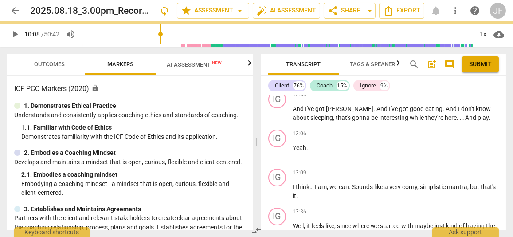
scroll to position [18, 0]
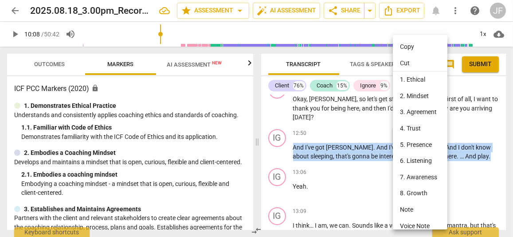
click at [421, 60] on li "Cut" at bounding box center [422, 63] width 58 height 17
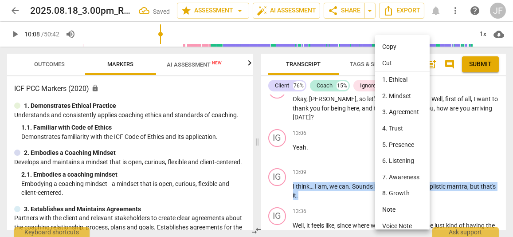
click at [402, 63] on li "Cut" at bounding box center [404, 63] width 58 height 17
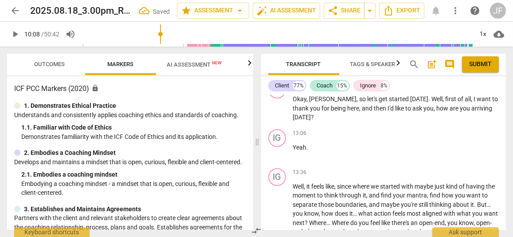
click at [305, 144] on span "Yeah" at bounding box center [300, 147] width 14 height 7
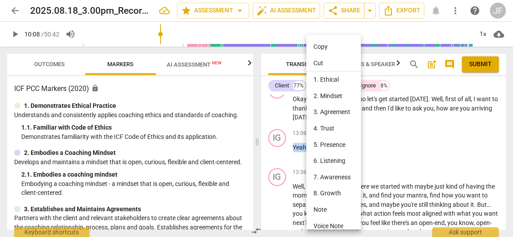
click at [332, 61] on li "Cut" at bounding box center [336, 63] width 58 height 17
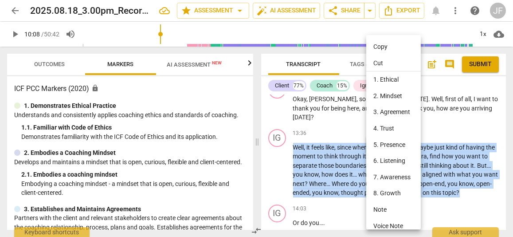
click at [386, 61] on li "Cut" at bounding box center [395, 63] width 58 height 17
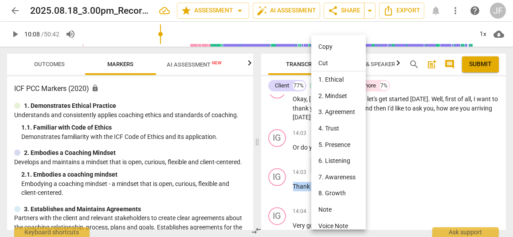
click at [332, 60] on li "Cut" at bounding box center [340, 63] width 58 height 17
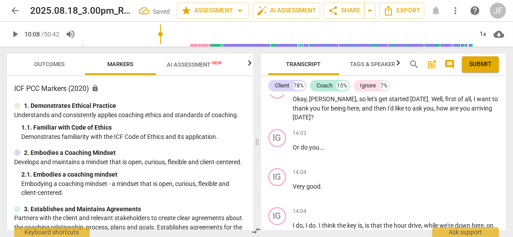
click at [308, 144] on span "do" at bounding box center [305, 147] width 8 height 7
click at [314, 144] on span "you…" at bounding box center [317, 147] width 14 height 7
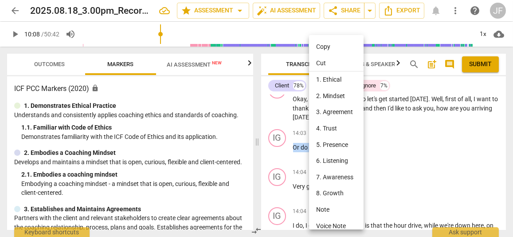
click at [331, 63] on li "Cut" at bounding box center [338, 63] width 58 height 17
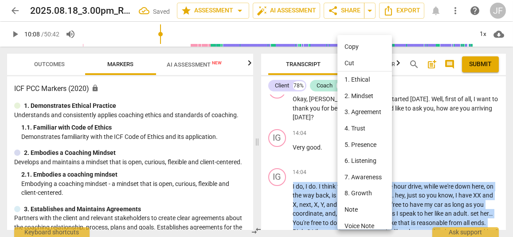
scroll to position [59, 0]
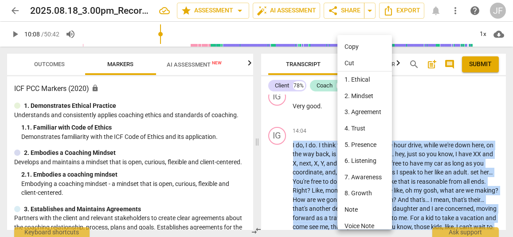
click at [360, 60] on li "Cut" at bounding box center [367, 63] width 58 height 17
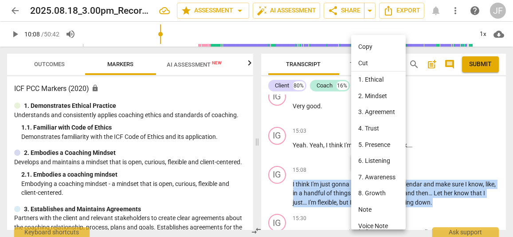
click at [375, 62] on li "Cut" at bounding box center [380, 63] width 58 height 17
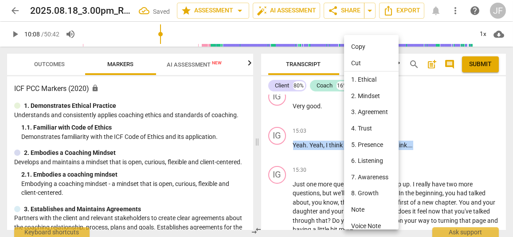
click at [366, 61] on li "Cut" at bounding box center [373, 63] width 58 height 17
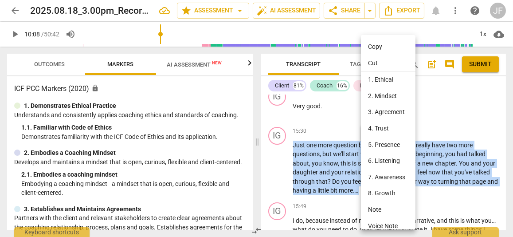
click at [386, 65] on li "Cut" at bounding box center [390, 63] width 58 height 17
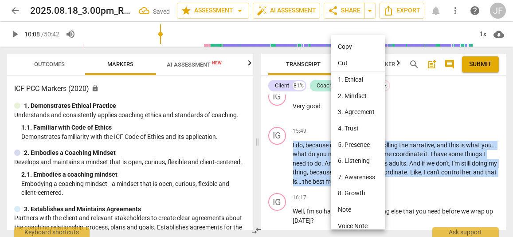
click at [355, 61] on li "Cut" at bounding box center [360, 63] width 58 height 17
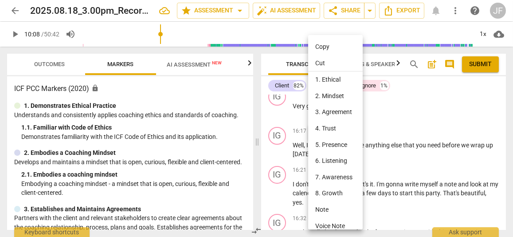
click at [437, 139] on div at bounding box center [256, 118] width 513 height 237
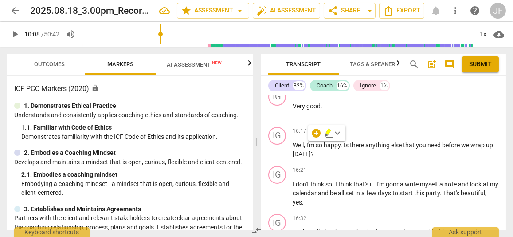
click at [437, 142] on span "need" at bounding box center [435, 145] width 15 height 7
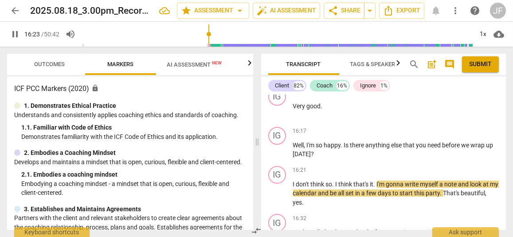
click at [279, 145] on span "pause" at bounding box center [277, 150] width 11 height 11
type input "984"
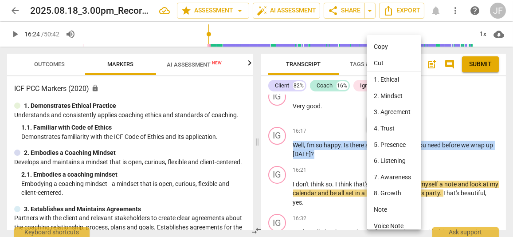
click at [386, 62] on li "Cut" at bounding box center [396, 63] width 58 height 17
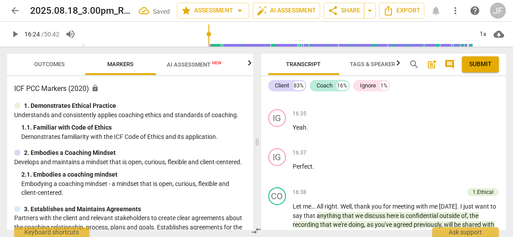
scroll to position [169, 0]
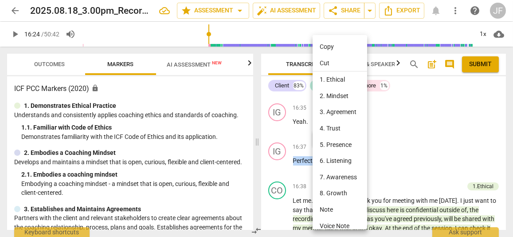
click at [336, 61] on li "Cut" at bounding box center [342, 63] width 58 height 17
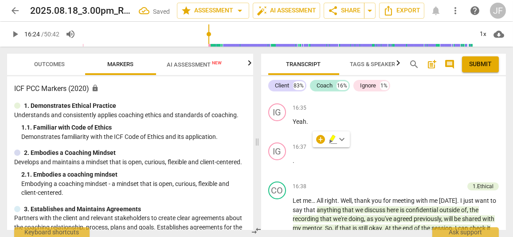
click at [298, 156] on p "." at bounding box center [396, 160] width 206 height 9
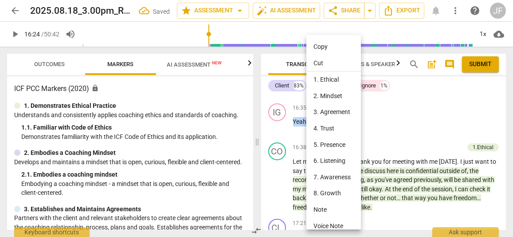
click at [322, 63] on li "Cut" at bounding box center [336, 63] width 58 height 17
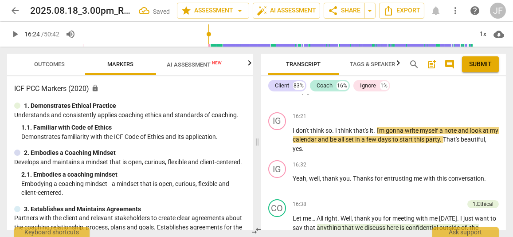
scroll to position [67, 0]
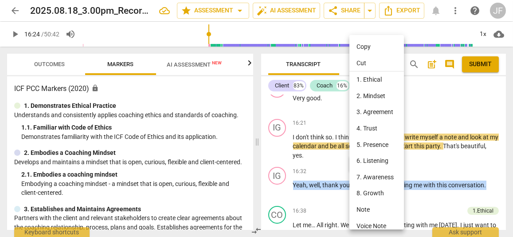
click at [371, 59] on li "Cut" at bounding box center [379, 63] width 58 height 17
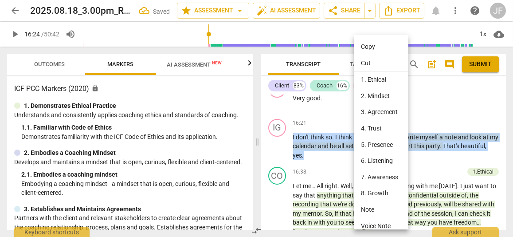
click at [378, 59] on li "Cut" at bounding box center [383, 63] width 58 height 17
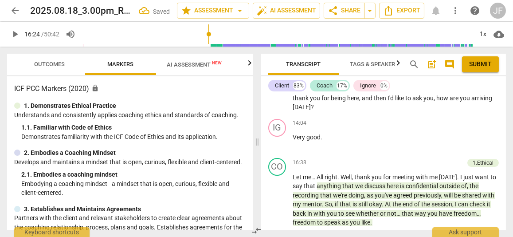
scroll to position [0, 0]
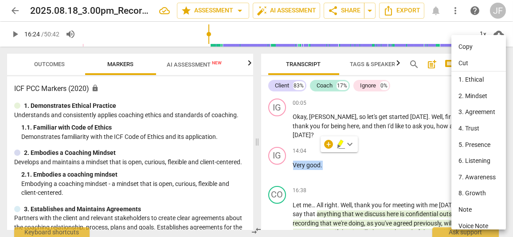
click at [467, 60] on li "Cut" at bounding box center [481, 63] width 58 height 17
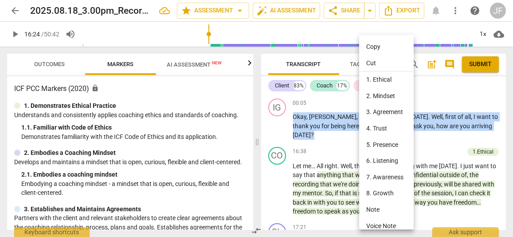
click at [379, 61] on li "Cut" at bounding box center [388, 63] width 58 height 17
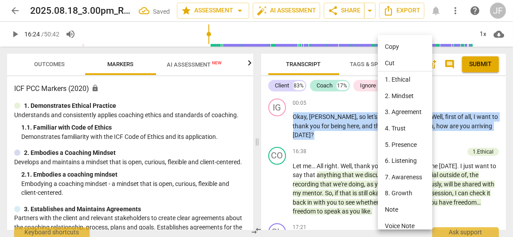
click at [393, 59] on li "Cut" at bounding box center [407, 63] width 58 height 17
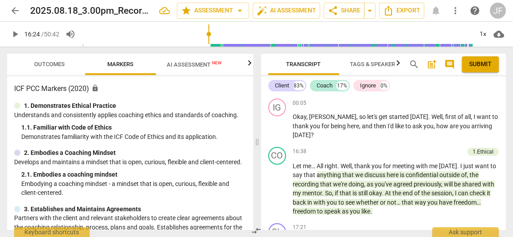
click at [374, 124] on span "then" at bounding box center [381, 125] width 14 height 7
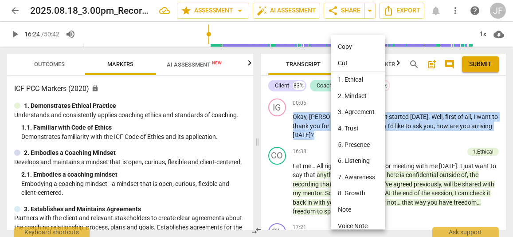
click at [311, 119] on div at bounding box center [256, 118] width 513 height 237
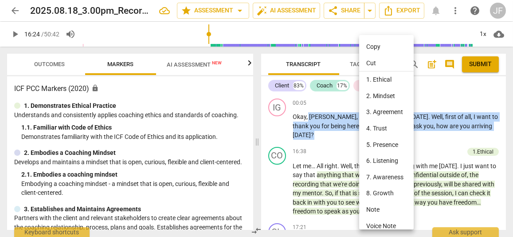
click at [379, 61] on li "Cut" at bounding box center [388, 63] width 58 height 17
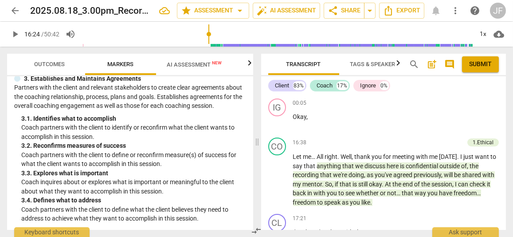
scroll to position [132, 0]
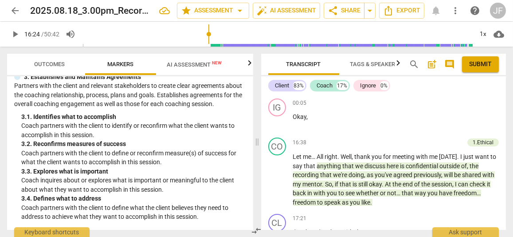
click at [190, 66] on span "AI Assessment New" at bounding box center [194, 64] width 55 height 7
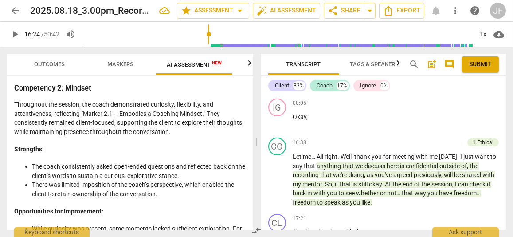
scroll to position [365, 0]
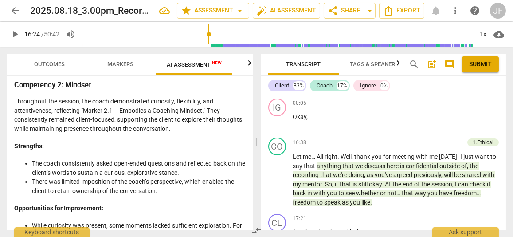
click at [121, 59] on span "Markers" at bounding box center [120, 65] width 47 height 12
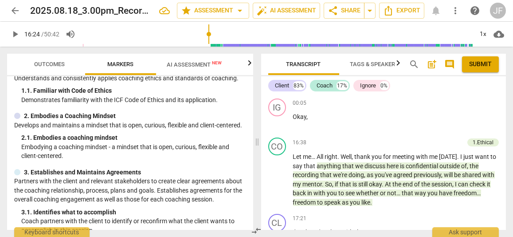
scroll to position [34, 0]
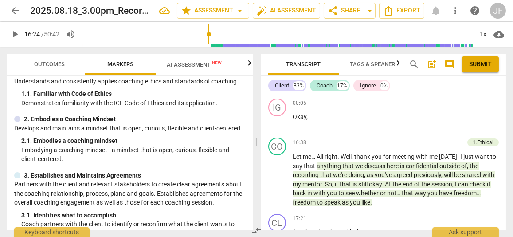
click at [46, 59] on span "Outcomes" at bounding box center [50, 65] width 52 height 12
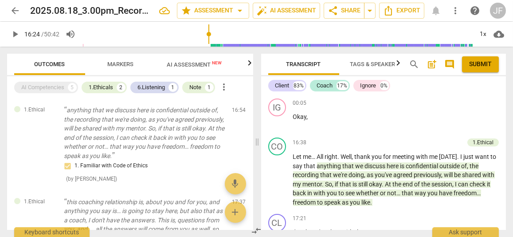
click at [118, 62] on span "Markers" at bounding box center [121, 64] width 26 height 7
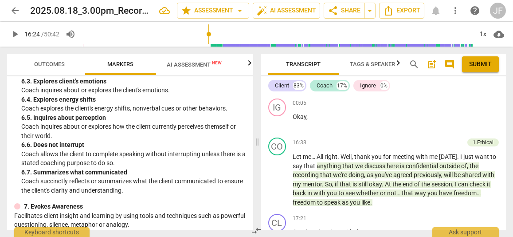
scroll to position [654, 0]
click at [191, 64] on span "AI Assessment New" at bounding box center [194, 64] width 55 height 7
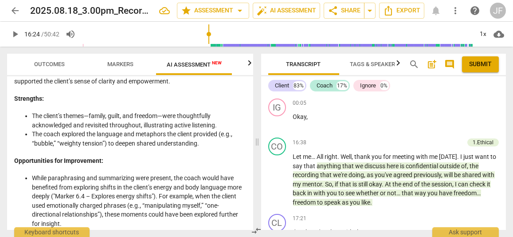
scroll to position [1280, 0]
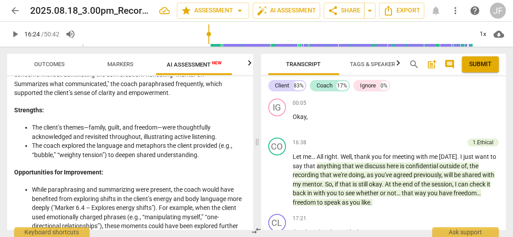
click at [121, 69] on span "Markers" at bounding box center [120, 65] width 47 height 12
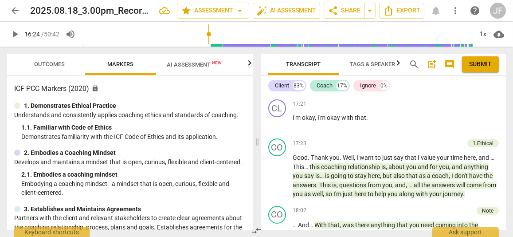
scroll to position [115, 0]
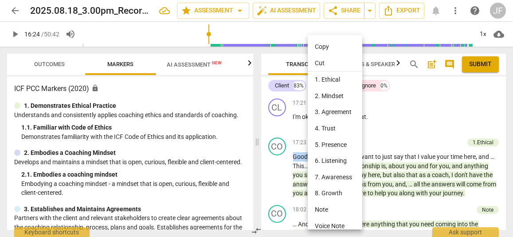
click at [331, 64] on li "Cut" at bounding box center [337, 63] width 58 height 17
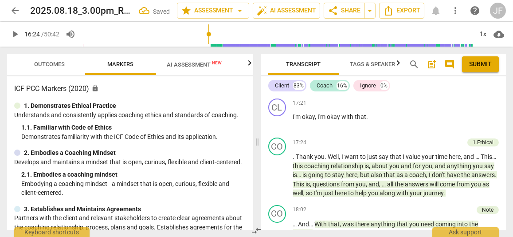
click at [297, 154] on span "Thank" at bounding box center [305, 156] width 19 height 7
click at [362, 161] on p "thank you . Well , I want to just say that I value your time here , and … This……" at bounding box center [396, 175] width 206 height 46
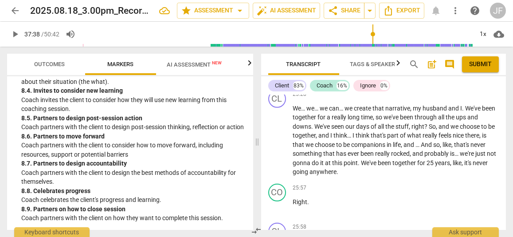
scroll to position [146, 0]
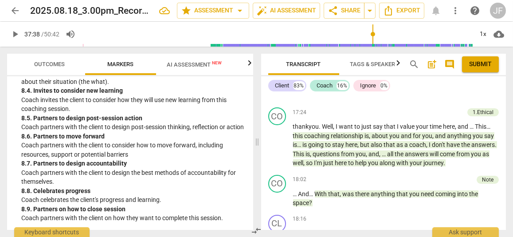
type input "2235"
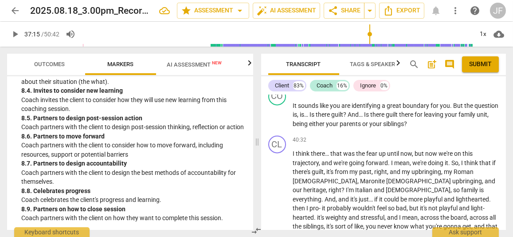
scroll to position [4999, 0]
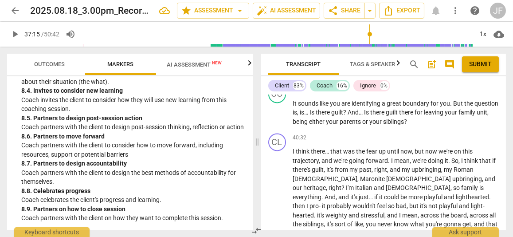
click at [15, 8] on span "arrow_back" at bounding box center [15, 10] width 11 height 11
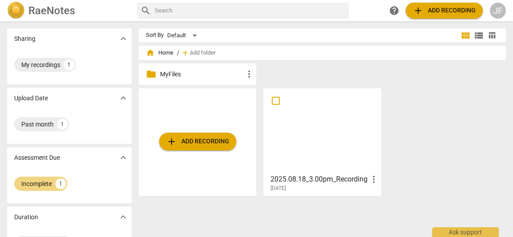
click at [35, 64] on div "My recordings" at bounding box center [40, 64] width 39 height 9
click at [31, 180] on div "Incomplete" at bounding box center [36, 183] width 31 height 9
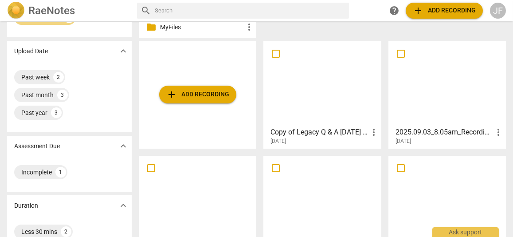
scroll to position [41, 0]
